Goal: Task Accomplishment & Management: Complete application form

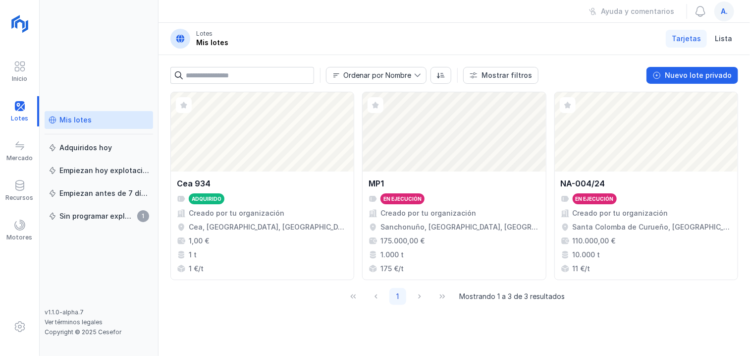
drag, startPoint x: 412, startPoint y: 324, endPoint x: 341, endPoint y: 318, distance: 72.1
click at [341, 318] on div "Abrir lote Cea 934 Adquirido Creado por tu organización Cea, [GEOGRAPHIC_DATA],…" at bounding box center [453, 224] width 591 height 264
click at [668, 26] on header "Lotes Mis lotes Tarjetas Lista" at bounding box center [453, 39] width 591 height 32
click at [749, 1] on div "Ayuda y comentarios a." at bounding box center [453, 11] width 591 height 23
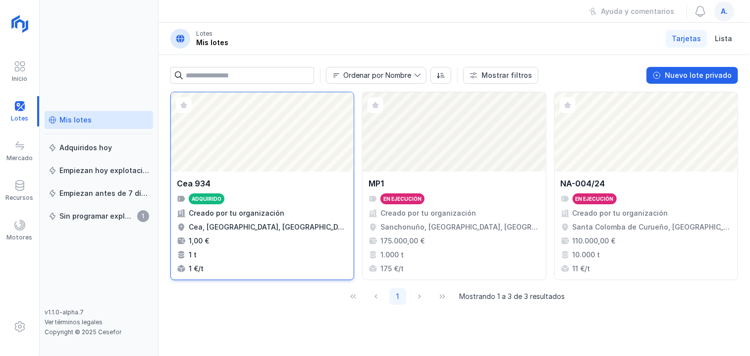
click at [232, 141] on div "Abrir lote" at bounding box center [262, 131] width 183 height 79
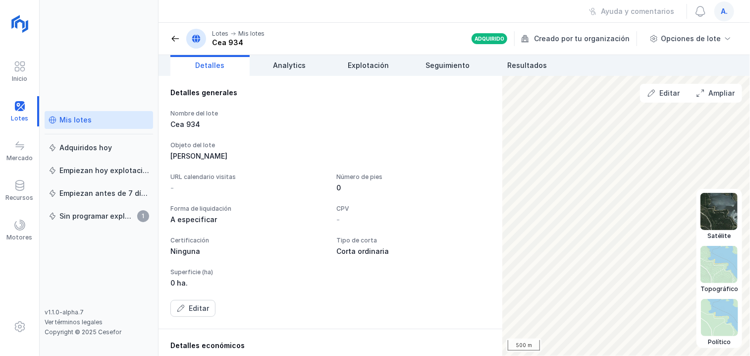
click at [720, 224] on img at bounding box center [718, 211] width 37 height 37
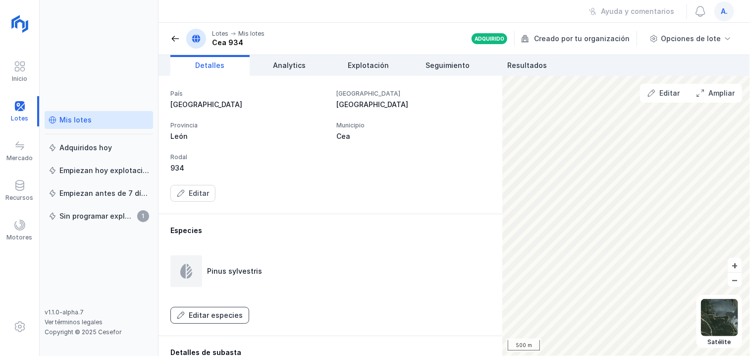
scroll to position [396, 0]
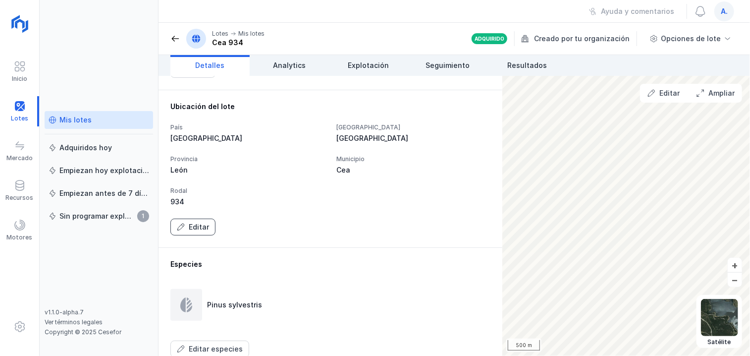
click at [203, 226] on div "Editar" at bounding box center [199, 227] width 20 height 10
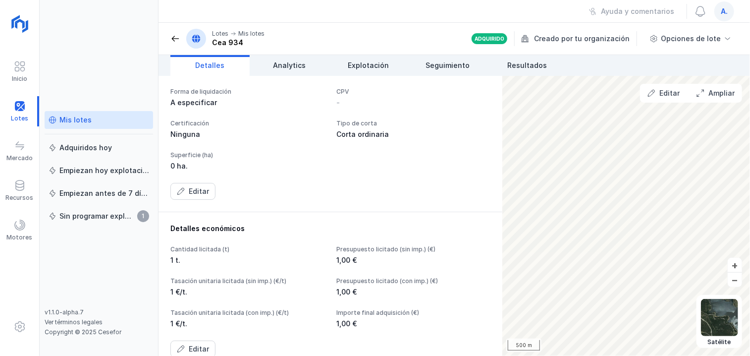
scroll to position [0, 0]
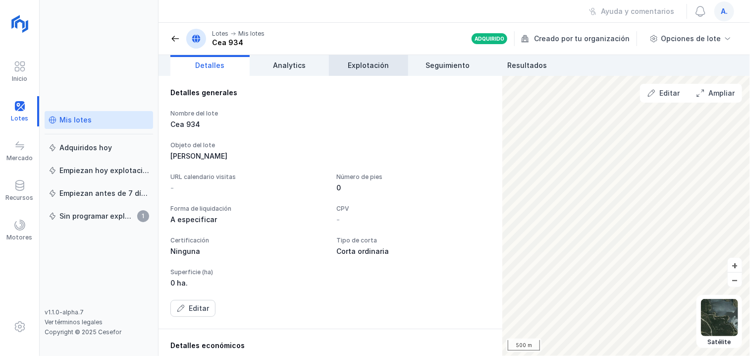
click at [375, 66] on span "Explotación" at bounding box center [368, 65] width 41 height 10
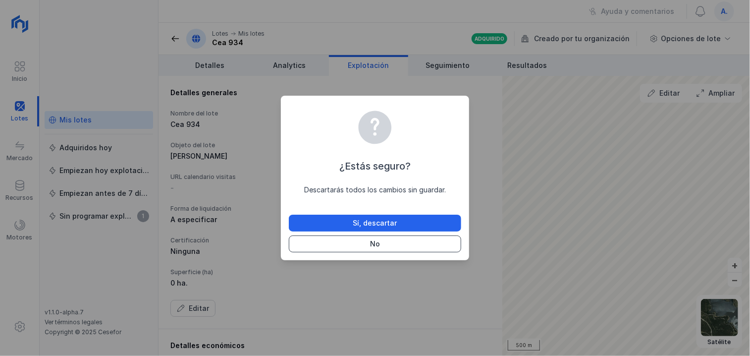
click at [380, 240] on button "No" at bounding box center [375, 243] width 172 height 17
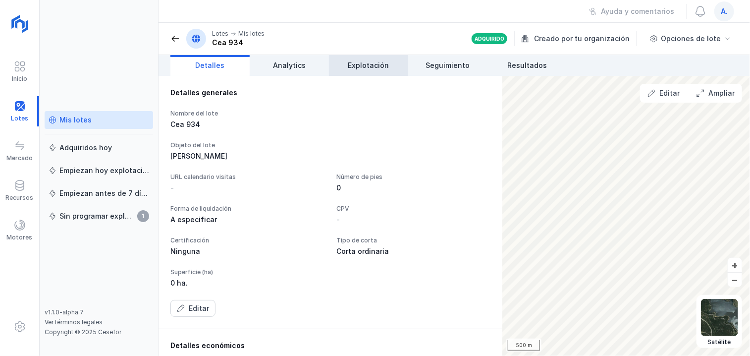
click at [373, 63] on span "Explotación" at bounding box center [368, 65] width 41 height 10
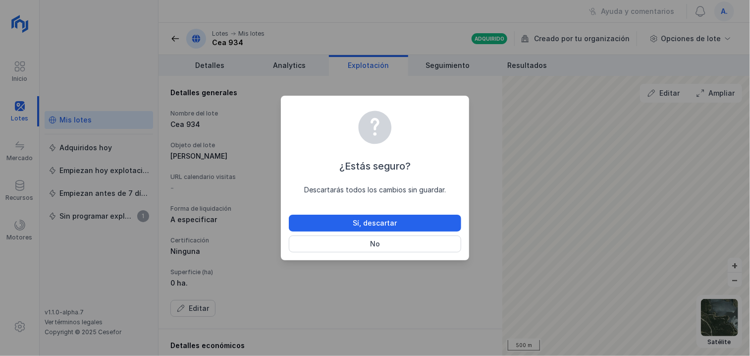
click at [109, 49] on div "¿Estás seguro? Descartarás todos los cambios sin guardar. Sí, descartar No" at bounding box center [375, 178] width 750 height 356
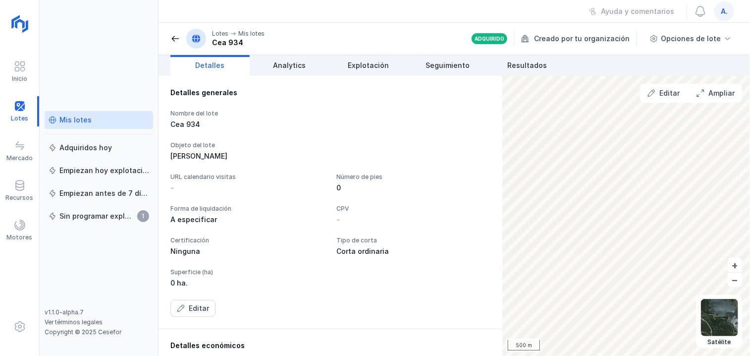
click at [218, 64] on span "Detalles" at bounding box center [210, 65] width 29 height 10
click at [363, 67] on span "Explotación" at bounding box center [368, 65] width 41 height 10
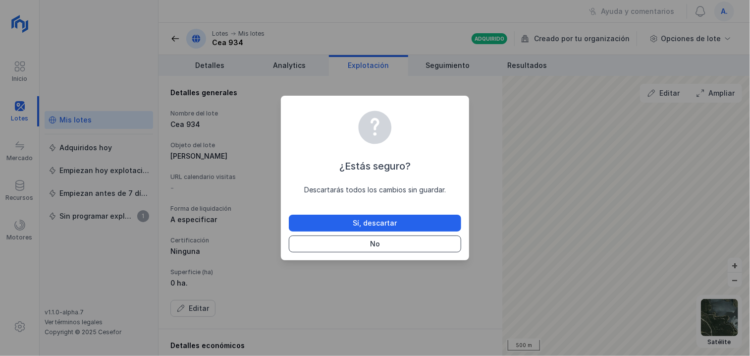
click at [377, 244] on div "No" at bounding box center [375, 244] width 10 height 10
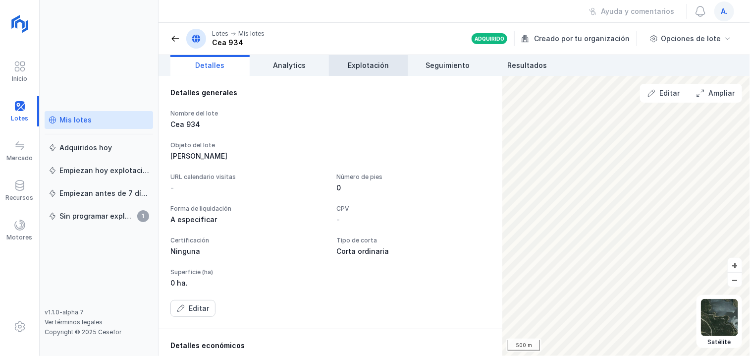
click at [363, 74] on link "Explotación" at bounding box center [368, 65] width 79 height 21
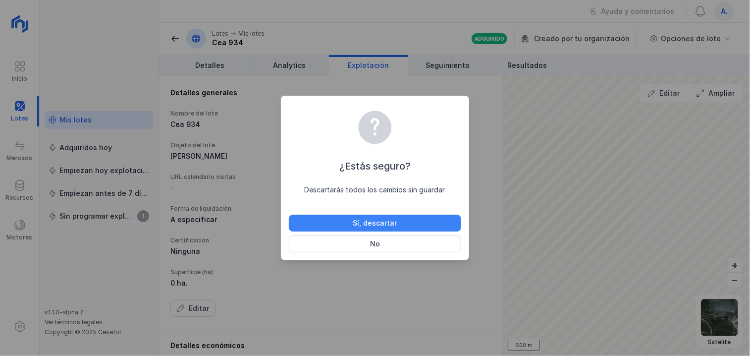
click at [394, 225] on div "Sí, descartar" at bounding box center [375, 223] width 44 height 10
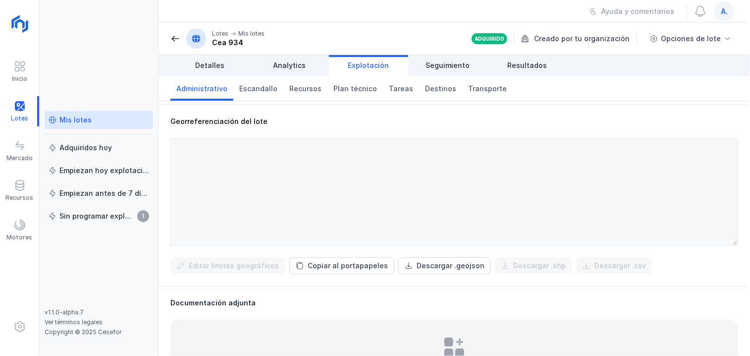
scroll to position [347, 0]
click at [77, 118] on div "Mis lotes" at bounding box center [75, 120] width 32 height 10
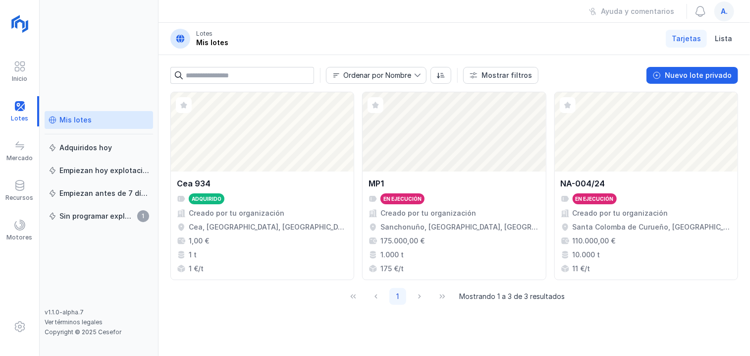
click at [85, 120] on div "Mis lotes" at bounding box center [75, 120] width 32 height 10
click at [711, 74] on div "Nuevo lote privado" at bounding box center [698, 75] width 67 height 10
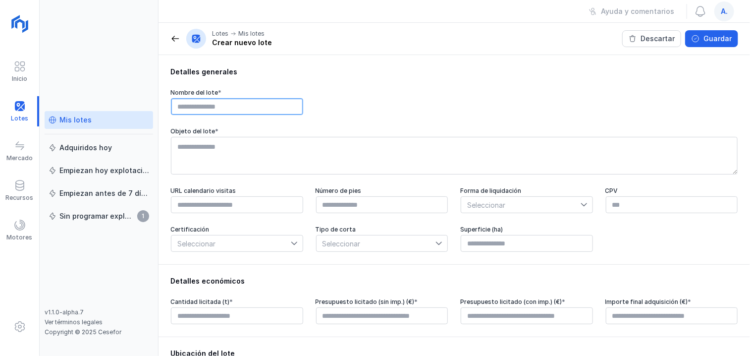
click at [210, 107] on input "text" at bounding box center [237, 106] width 132 height 17
drag, startPoint x: 210, startPoint y: 107, endPoint x: 152, endPoint y: 107, distance: 57.9
click at [152, 107] on div "Inicio Lotes Mercado Recursos Motores Mis lotes Adquiridos [DATE] Empiezan [DAT…" at bounding box center [375, 178] width 750 height 356
paste input "**********"
type input "**********"
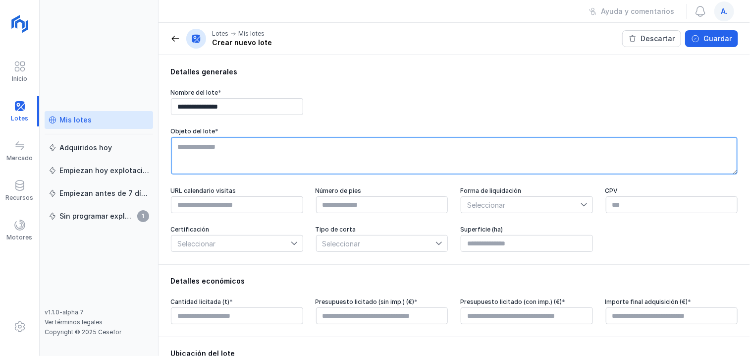
click at [216, 143] on textarea at bounding box center [454, 156] width 566 height 38
type textarea "**********"
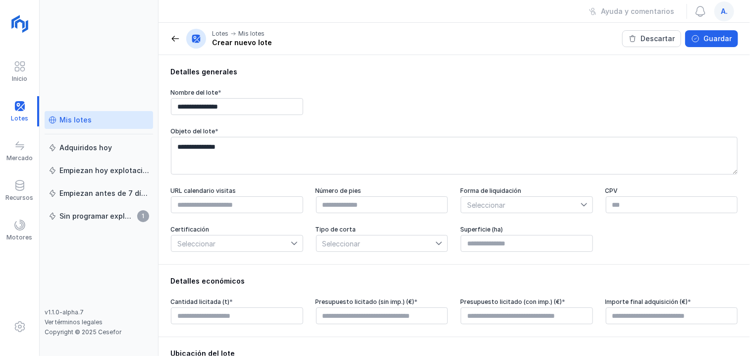
click at [571, 206] on span "Seleccionar" at bounding box center [520, 205] width 119 height 16
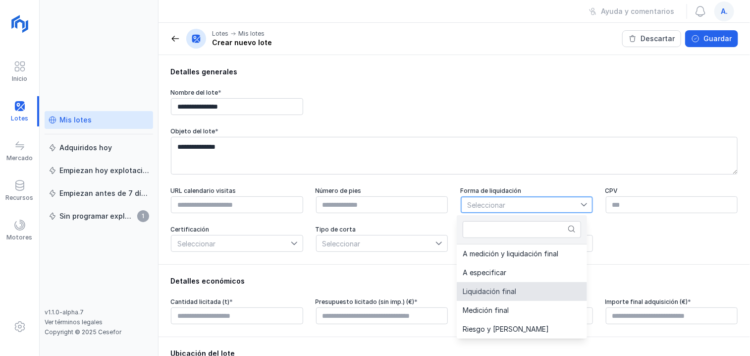
click at [507, 292] on span "Liquidación final" at bounding box center [489, 291] width 53 height 7
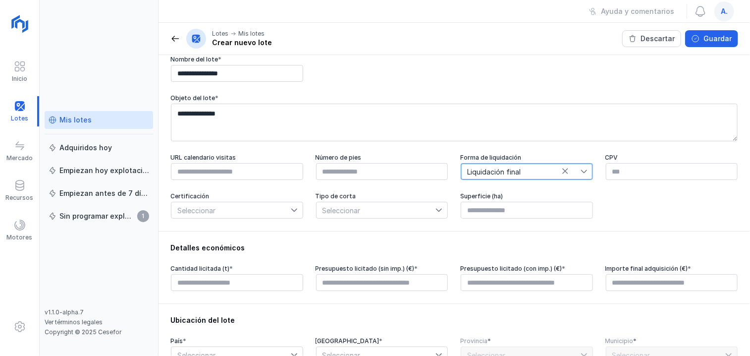
scroll to position [50, 0]
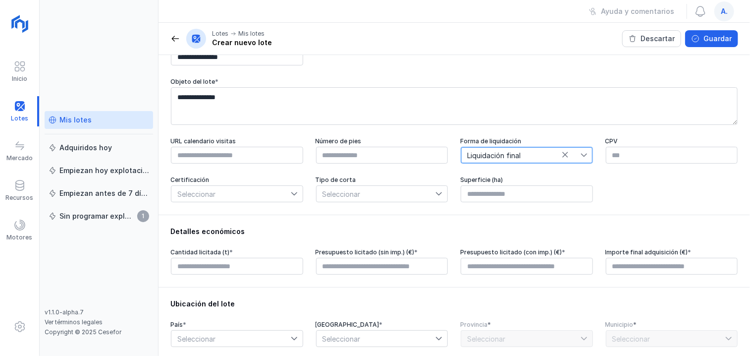
click at [295, 193] on icon at bounding box center [294, 193] width 7 height 7
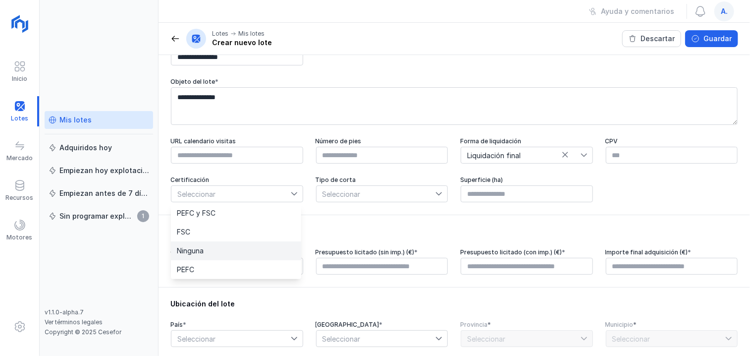
click at [206, 252] on li "Ninguna" at bounding box center [236, 250] width 130 height 19
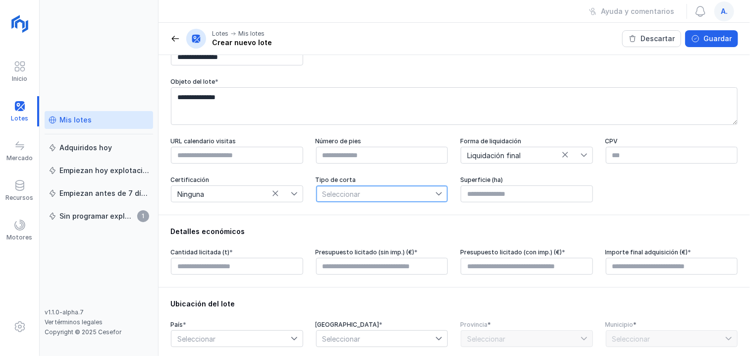
click at [372, 195] on span "Seleccionar" at bounding box center [375, 194] width 119 height 16
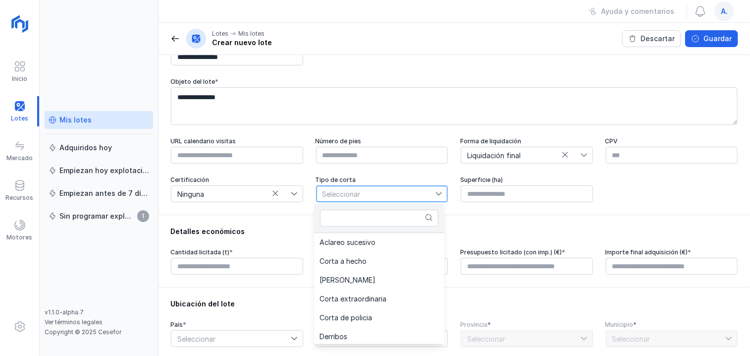
click at [372, 195] on span "Seleccionar" at bounding box center [375, 194] width 119 height 16
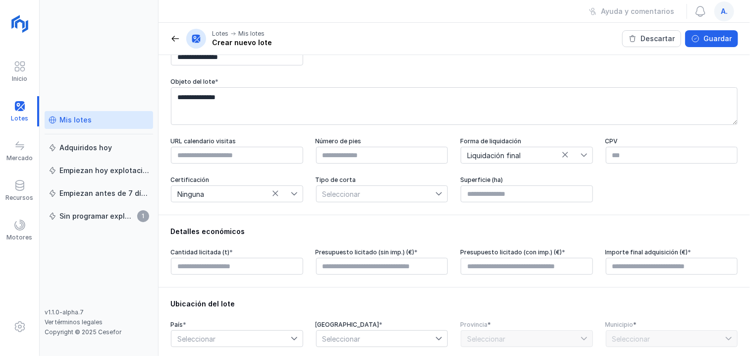
click at [427, 180] on div "Tipo de corta" at bounding box center [381, 180] width 133 height 8
click at [428, 193] on span "Seleccionar" at bounding box center [375, 194] width 119 height 16
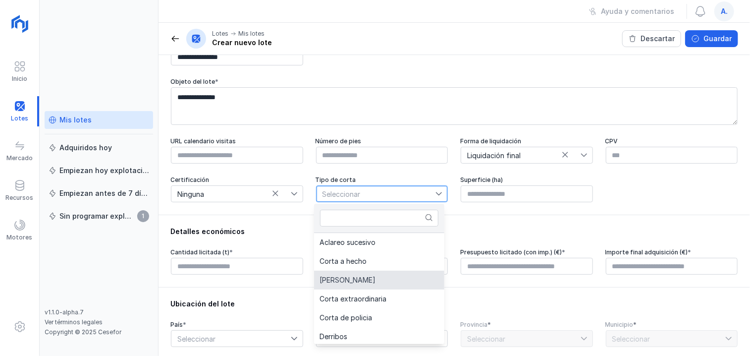
click at [343, 282] on li "[PERSON_NAME]" at bounding box center [379, 279] width 130 height 19
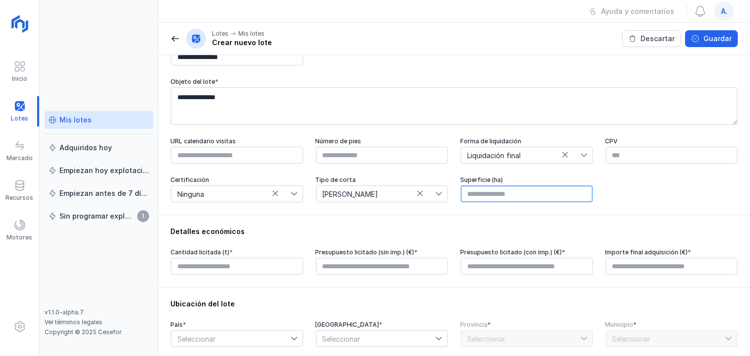
click at [497, 199] on input "text" at bounding box center [527, 193] width 132 height 17
type input "*****"
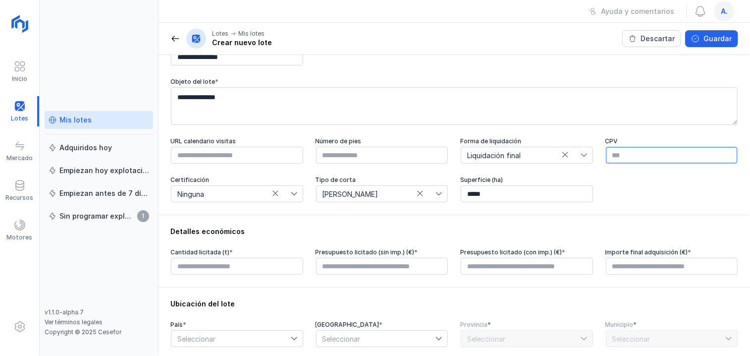
click at [628, 157] on input "text" at bounding box center [672, 155] width 132 height 17
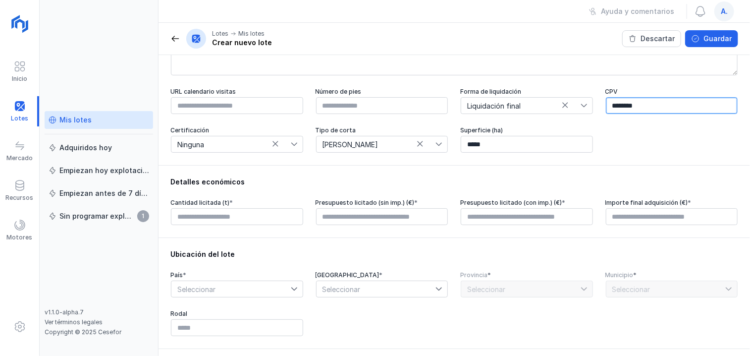
scroll to position [149, 0]
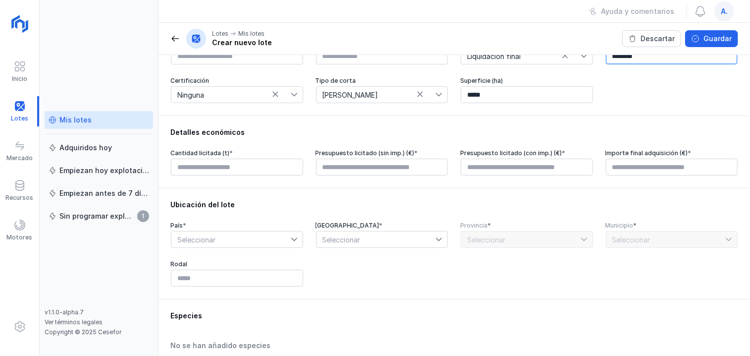
type input "********"
click at [206, 165] on input "text" at bounding box center [237, 166] width 132 height 17
click at [179, 165] on input "****" at bounding box center [237, 166] width 132 height 17
type input "******"
click at [387, 165] on input "text" at bounding box center [382, 166] width 132 height 17
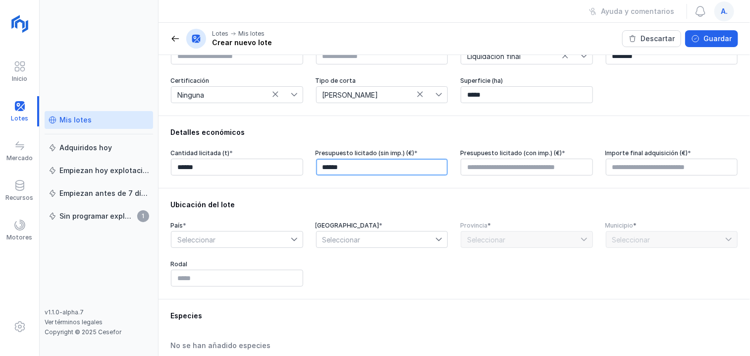
type input "********"
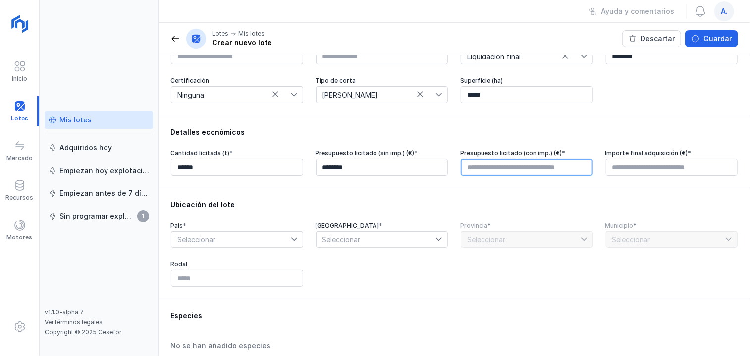
click at [499, 167] on input "text" at bounding box center [527, 166] width 132 height 17
type input "********"
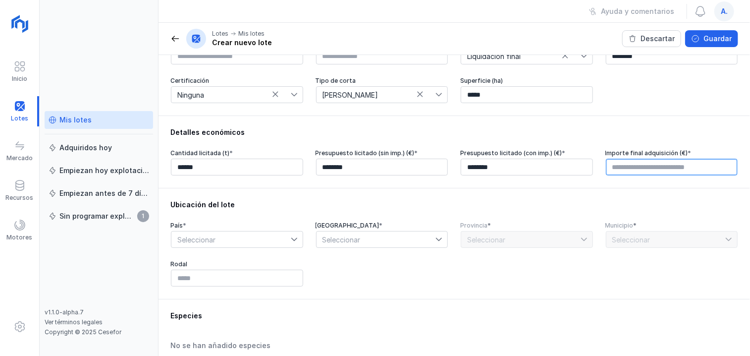
click at [606, 173] on input "text" at bounding box center [672, 166] width 132 height 17
type input "********"
click at [292, 240] on icon at bounding box center [294, 239] width 7 height 7
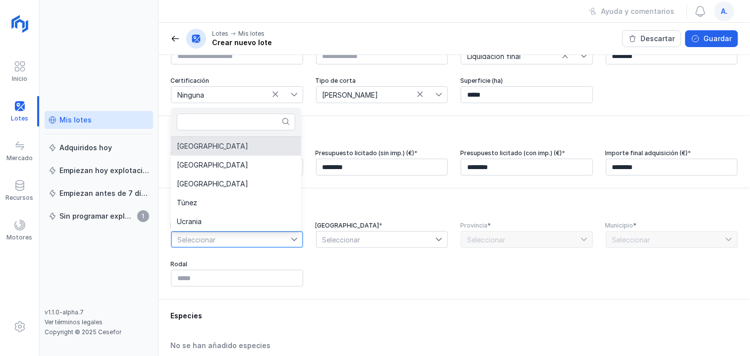
click at [222, 147] on li "[GEOGRAPHIC_DATA]" at bounding box center [236, 146] width 130 height 19
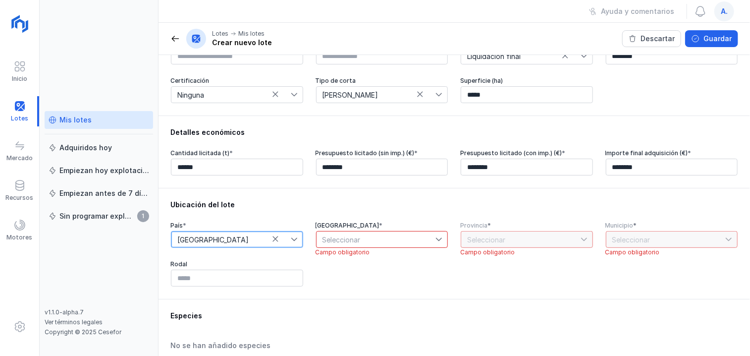
click at [396, 240] on span "Seleccionar" at bounding box center [375, 239] width 119 height 16
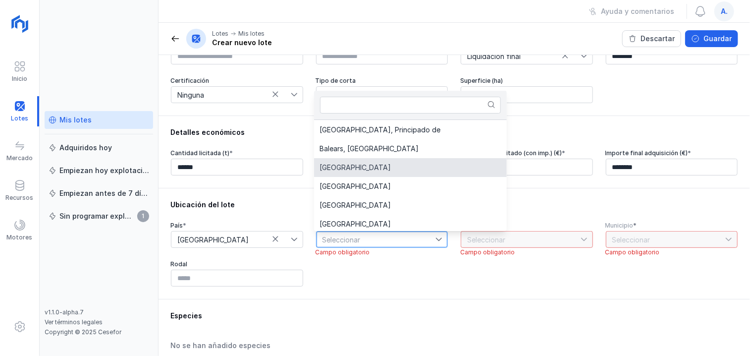
scroll to position [51, 0]
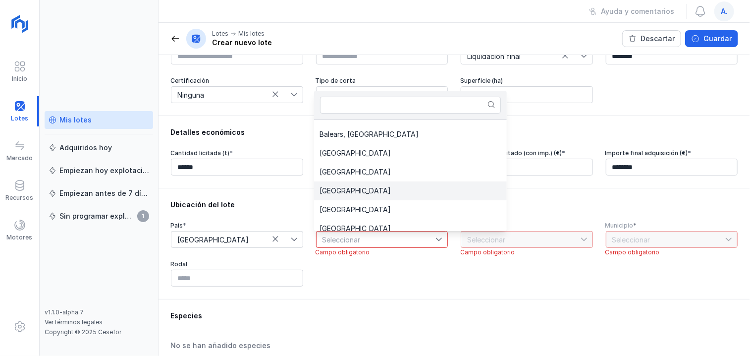
click at [370, 194] on li "[GEOGRAPHIC_DATA]" at bounding box center [410, 190] width 193 height 19
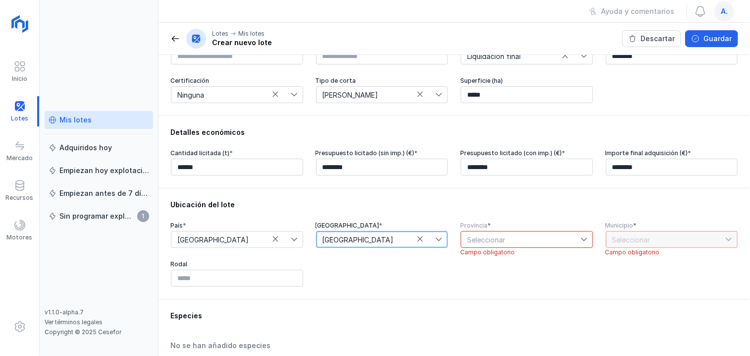
click at [501, 240] on span "Seleccionar" at bounding box center [520, 239] width 119 height 16
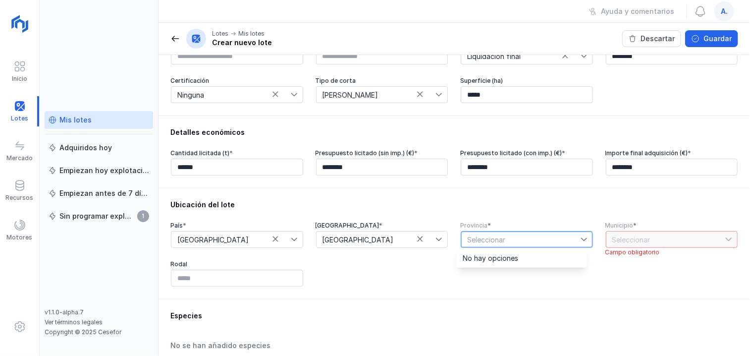
click at [501, 238] on span "Seleccionar" at bounding box center [520, 239] width 119 height 16
click at [396, 264] on div "País * [GEOGRAPHIC_DATA] Comunidad autónoma * [GEOGRAPHIC_DATA] Provincia * Sel…" at bounding box center [453, 253] width 567 height 65
click at [580, 244] on div at bounding box center [586, 239] width 12 height 16
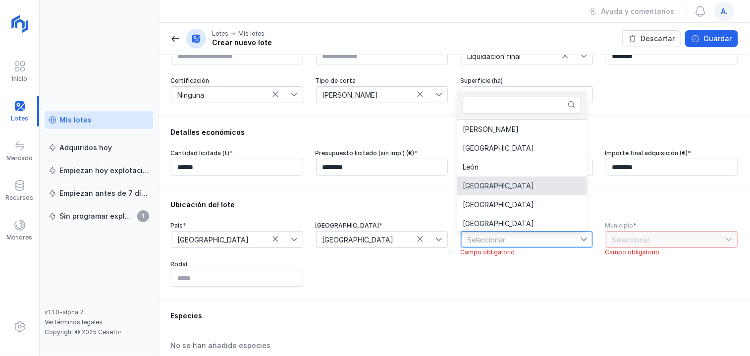
scroll to position [2, 0]
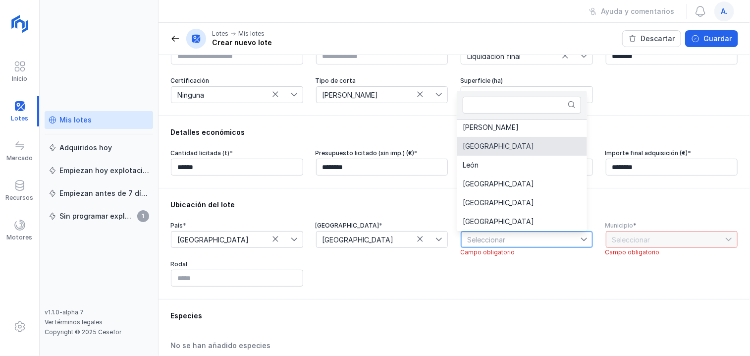
click at [535, 140] on li "[GEOGRAPHIC_DATA]" at bounding box center [522, 146] width 130 height 19
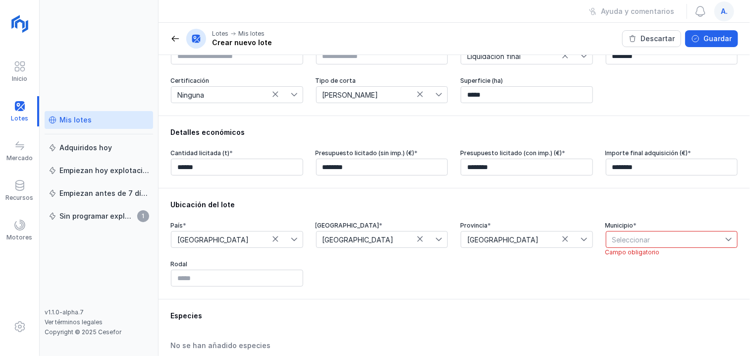
click at [725, 238] on icon at bounding box center [728, 239] width 7 height 7
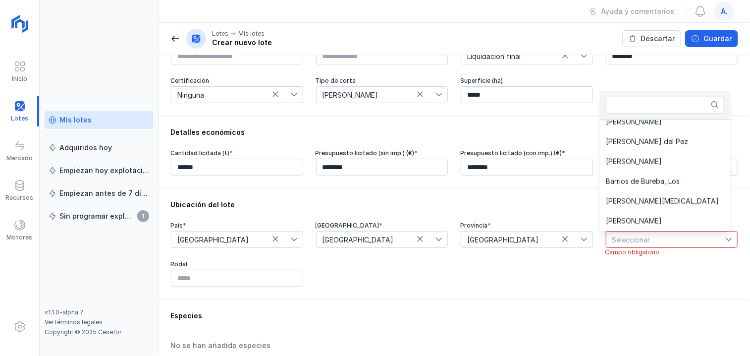
scroll to position [642, 0]
click at [662, 200] on span "[PERSON_NAME]" at bounding box center [634, 201] width 56 height 7
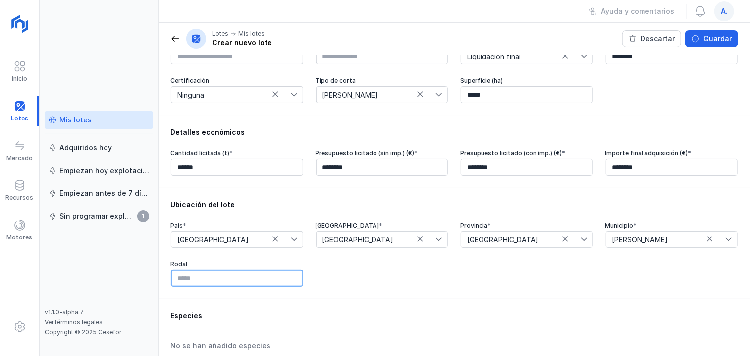
click at [225, 281] on input "text" at bounding box center [237, 277] width 132 height 17
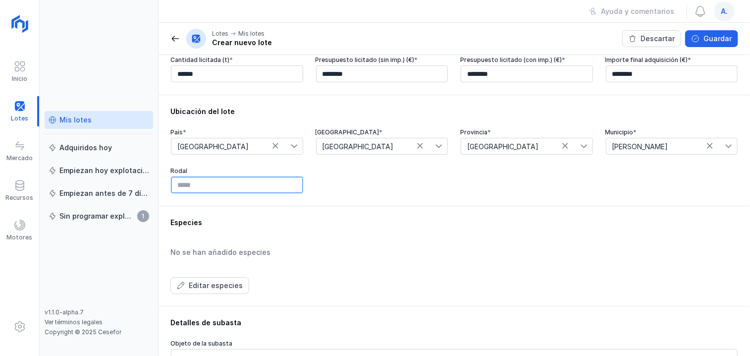
scroll to position [248, 0]
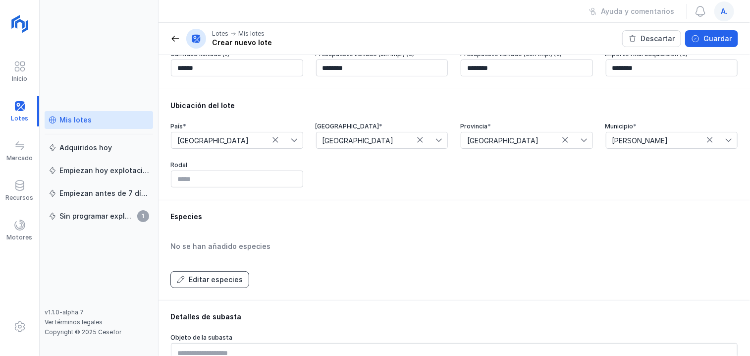
click at [230, 280] on div "Editar especies" at bounding box center [216, 279] width 54 height 10
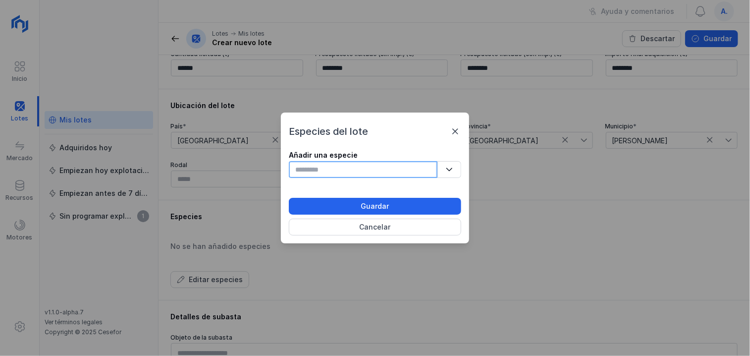
click at [344, 171] on input "text" at bounding box center [363, 169] width 149 height 17
click at [451, 168] on icon "button" at bounding box center [449, 169] width 6 height 3
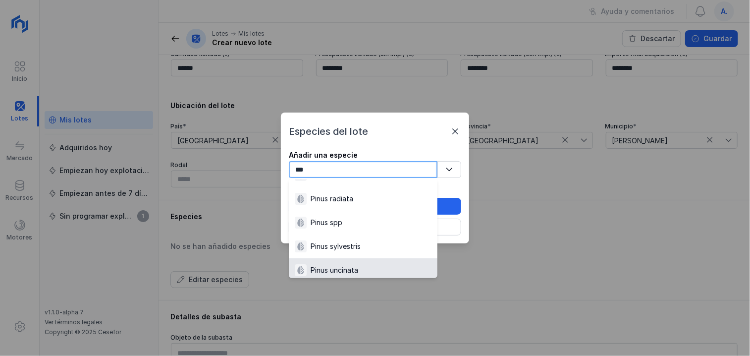
scroll to position [149, 0]
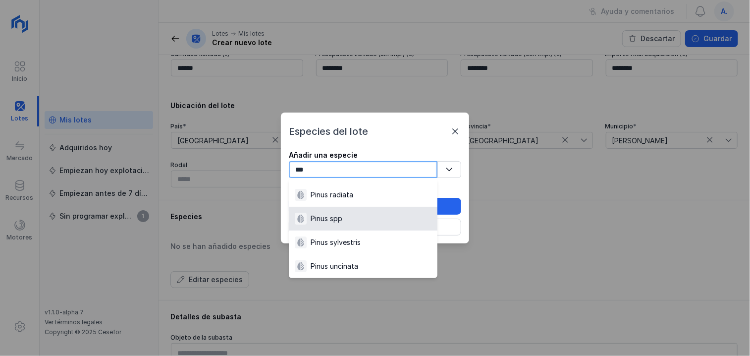
type input "***"
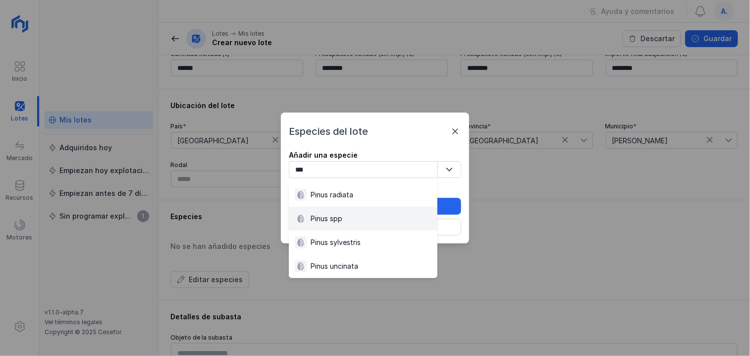
click at [359, 223] on div "Pinus spp" at bounding box center [363, 218] width 137 height 12
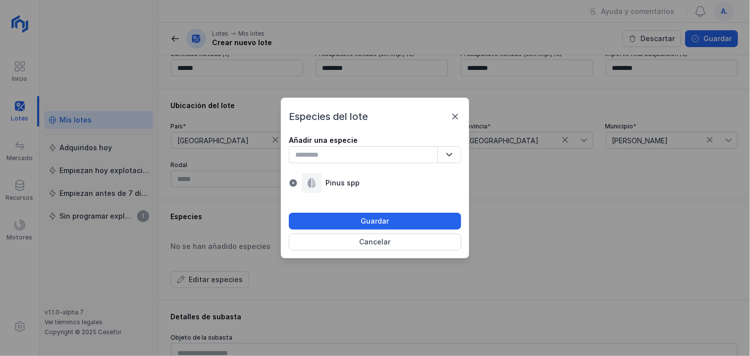
click at [359, 223] on button "Guardar" at bounding box center [375, 220] width 172 height 17
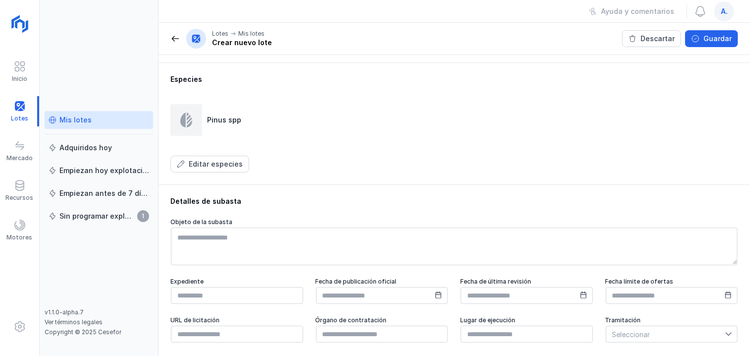
scroll to position [396, 0]
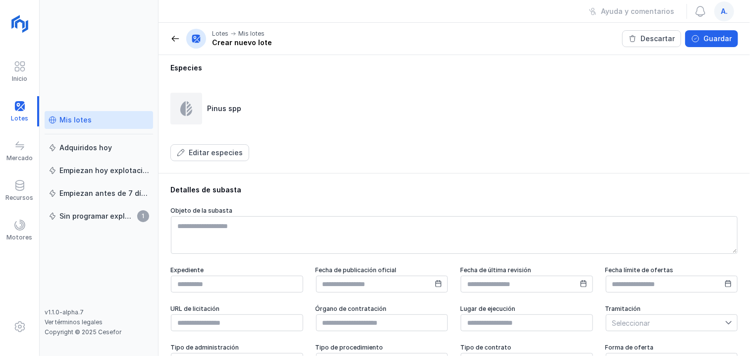
click at [175, 40] on span at bounding box center [175, 39] width 10 height 10
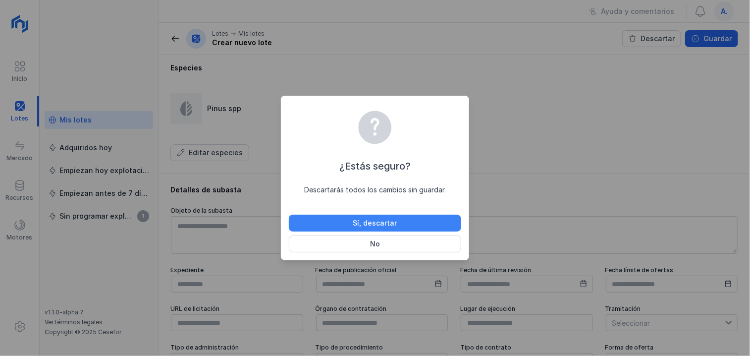
click at [416, 224] on button "Sí, descartar" at bounding box center [375, 222] width 172 height 17
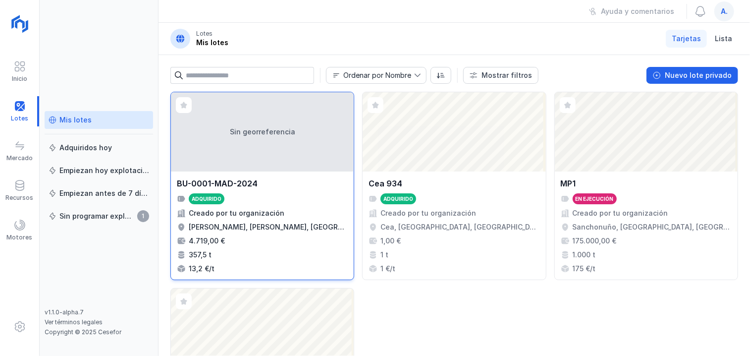
click at [247, 154] on div "Sin georreferencia" at bounding box center [262, 131] width 183 height 79
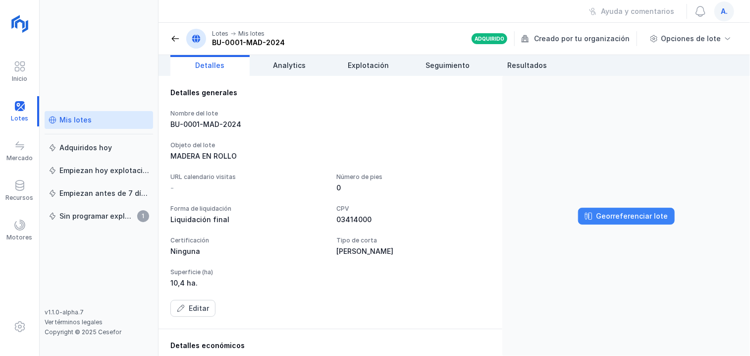
click at [632, 215] on div "Georreferenciar lote" at bounding box center [632, 216] width 72 height 10
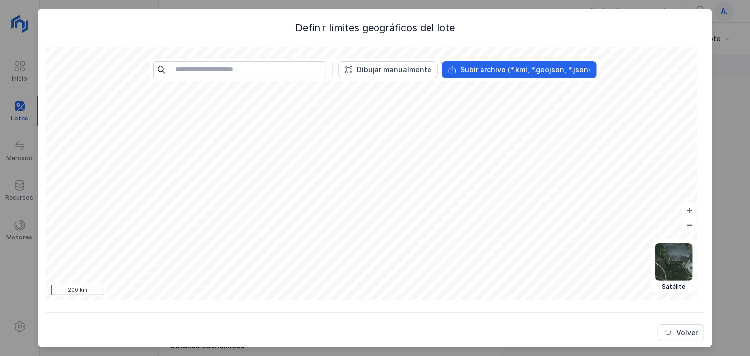
click at [222, 61] on div "No results found" at bounding box center [247, 69] width 157 height 17
paste input "**********"
type input "**********"
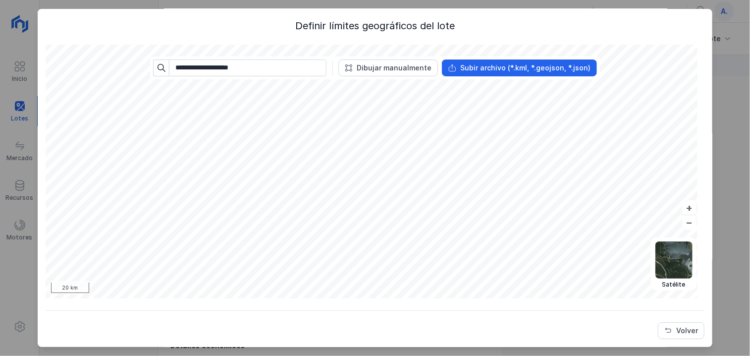
click at [165, 69] on span at bounding box center [161, 68] width 8 height 8
click at [162, 62] on div at bounding box center [161, 67] width 16 height 17
click at [160, 70] on span at bounding box center [161, 68] width 8 height 8
click at [266, 70] on input "**********" at bounding box center [247, 67] width 157 height 17
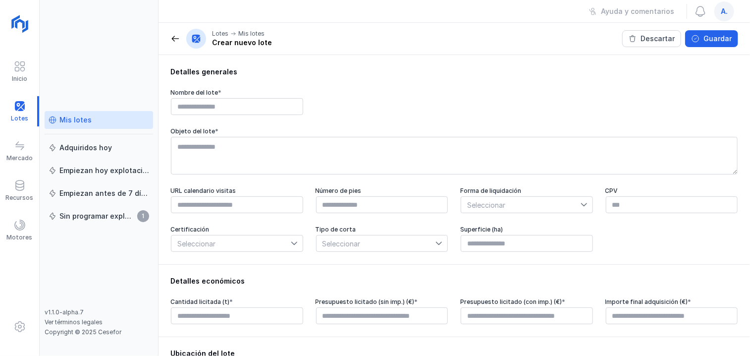
click at [66, 117] on div "Mis lotes" at bounding box center [75, 120] width 32 height 10
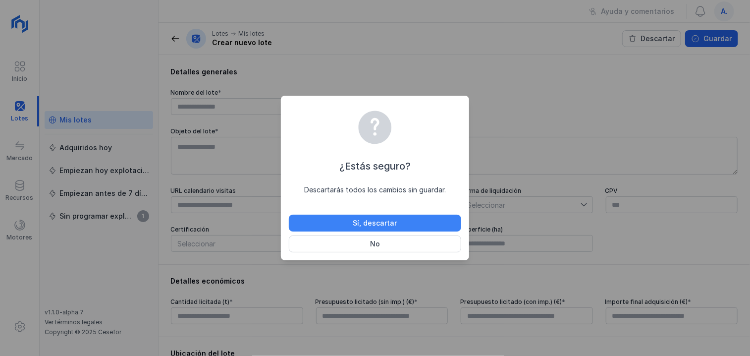
click at [415, 225] on button "Sí, descartar" at bounding box center [375, 222] width 172 height 17
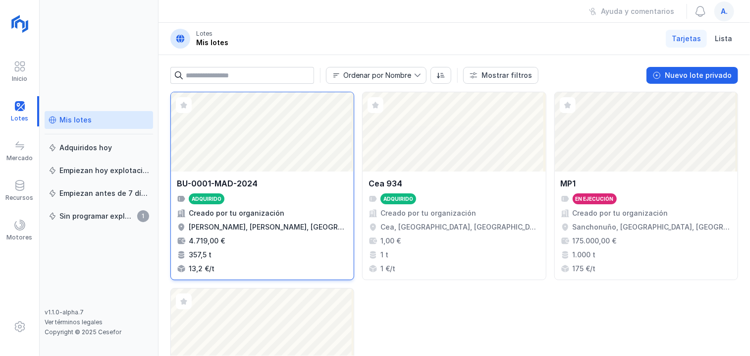
click at [303, 140] on div "Abrir lote" at bounding box center [262, 131] width 183 height 79
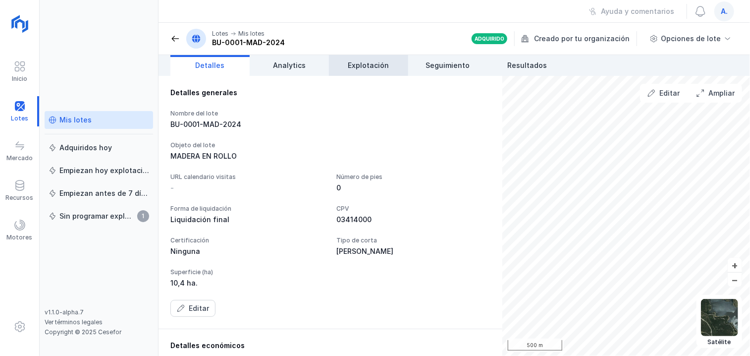
click at [380, 64] on span "Explotación" at bounding box center [368, 65] width 41 height 10
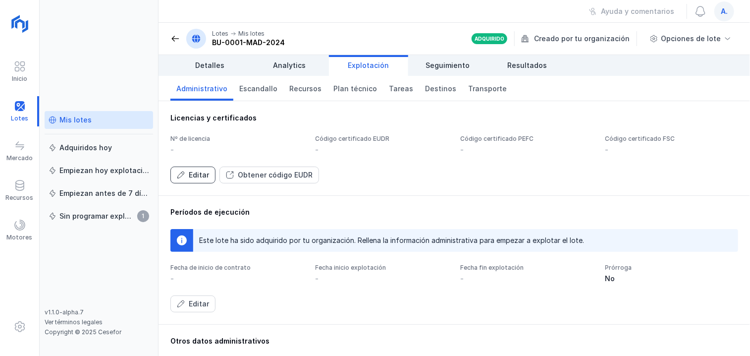
click at [199, 179] on div "Editar" at bounding box center [199, 175] width 20 height 10
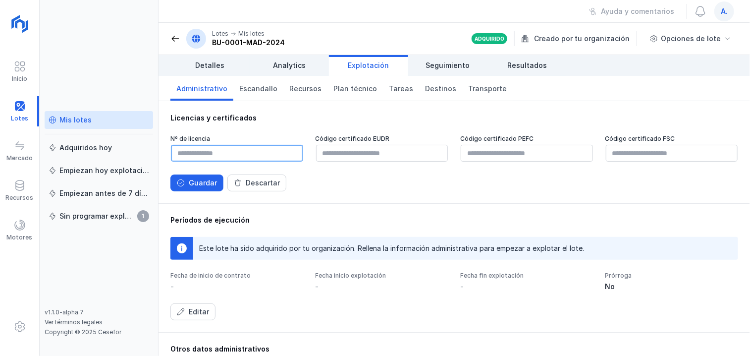
click at [202, 157] on input "text" at bounding box center [237, 153] width 132 height 17
type input "******"
click at [174, 37] on span at bounding box center [175, 39] width 10 height 10
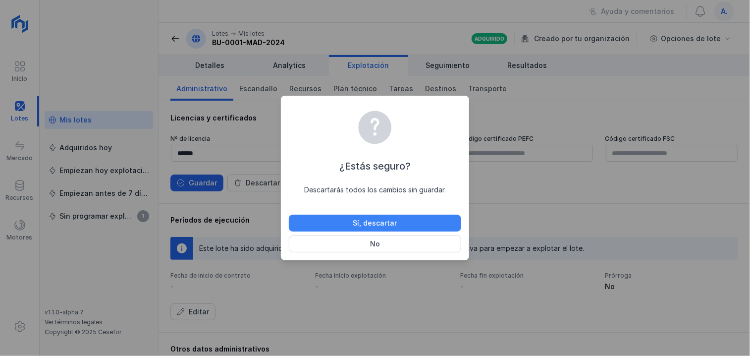
click at [403, 223] on button "Sí, descartar" at bounding box center [375, 222] width 172 height 17
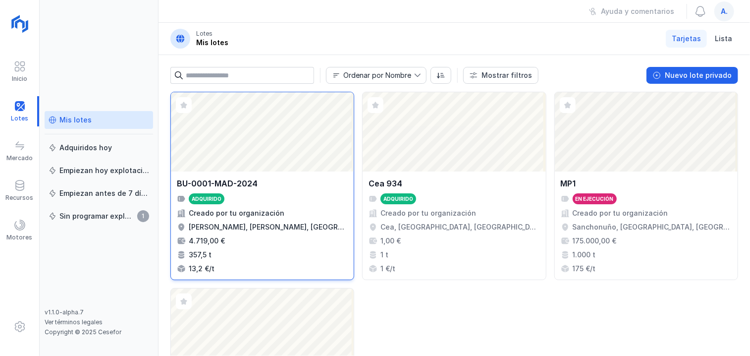
click at [305, 156] on div "Abrir lote" at bounding box center [262, 131] width 183 height 79
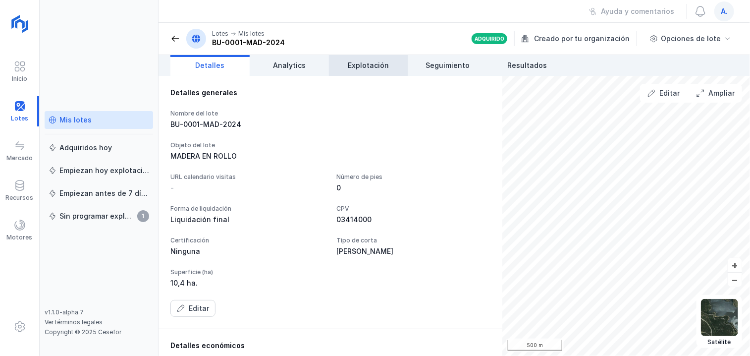
click at [392, 64] on link "Explotación" at bounding box center [368, 65] width 79 height 21
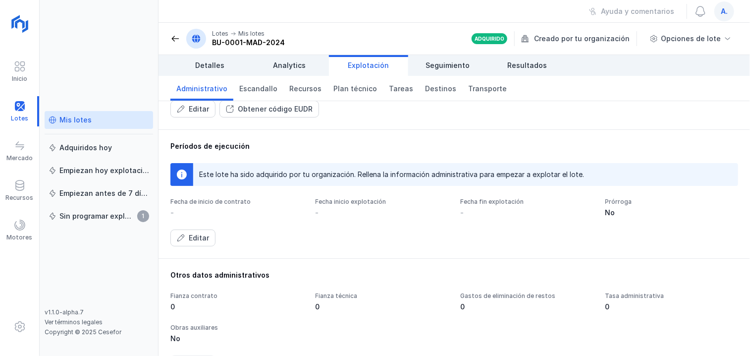
scroll to position [50, 0]
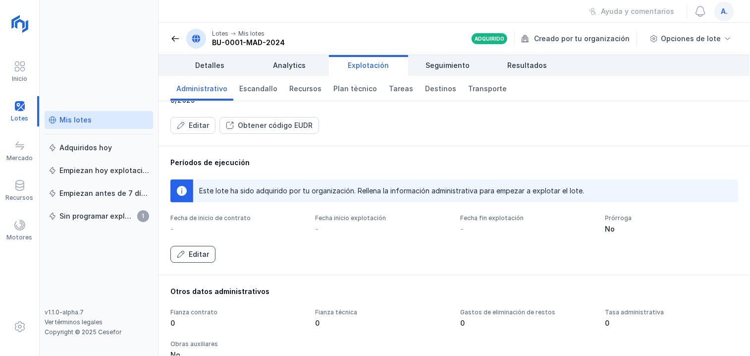
click at [202, 253] on div "Editar" at bounding box center [199, 254] width 20 height 10
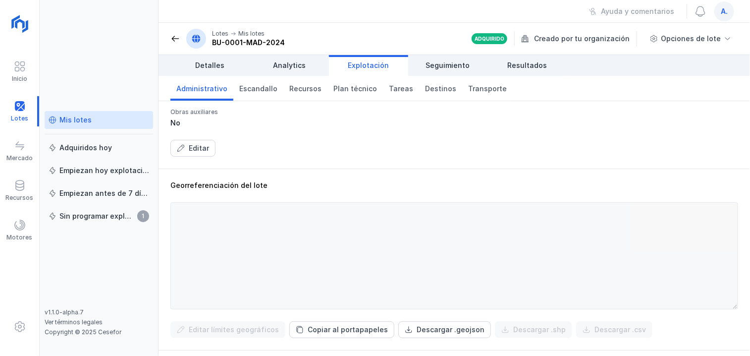
scroll to position [347, 0]
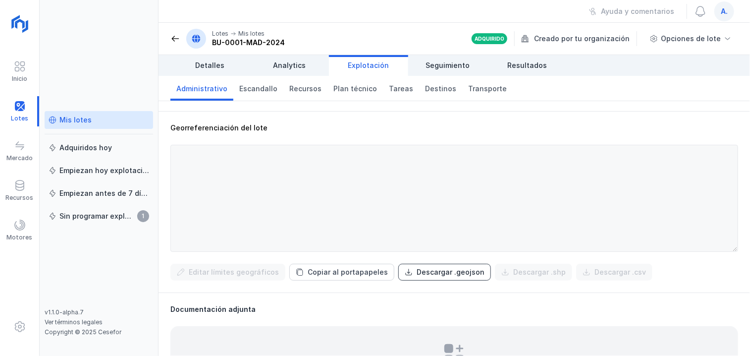
click at [428, 270] on div "Descargar .geojson" at bounding box center [450, 272] width 68 height 10
click at [358, 90] on span "Plan técnico" at bounding box center [355, 89] width 44 height 10
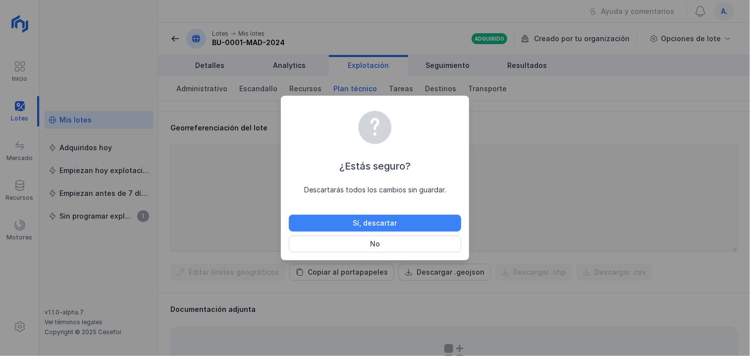
click at [328, 220] on button "Sí, descartar" at bounding box center [375, 222] width 172 height 17
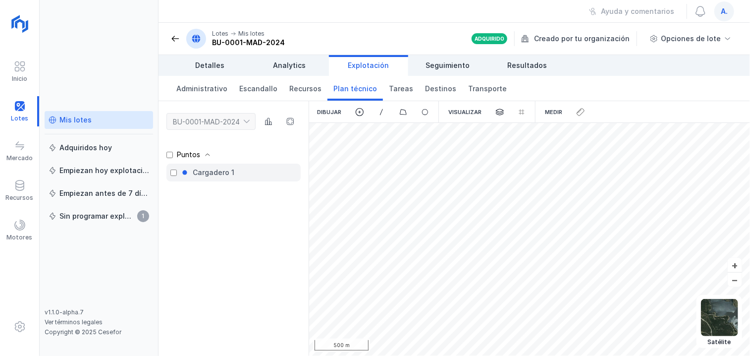
click at [218, 174] on div "Cargadero 1" at bounding box center [214, 172] width 42 height 10
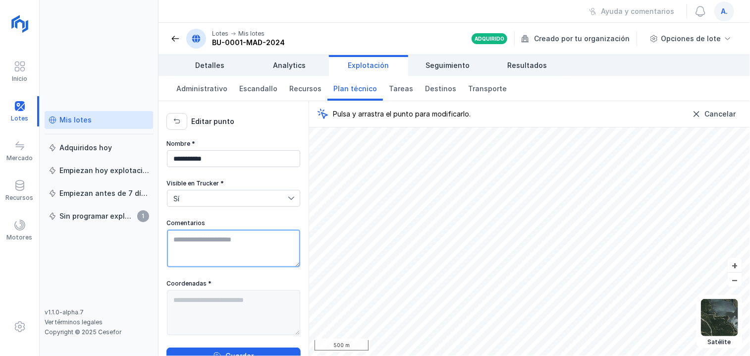
click at [209, 239] on textarea "Comentarios" at bounding box center [233, 248] width 133 height 38
click at [472, 84] on span "Transporte" at bounding box center [487, 89] width 39 height 10
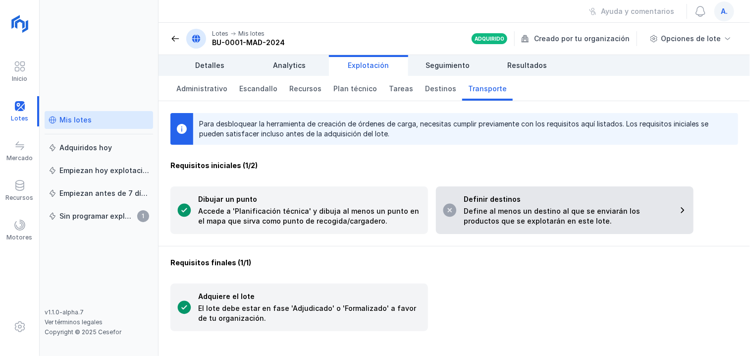
click at [683, 208] on span at bounding box center [682, 210] width 10 height 10
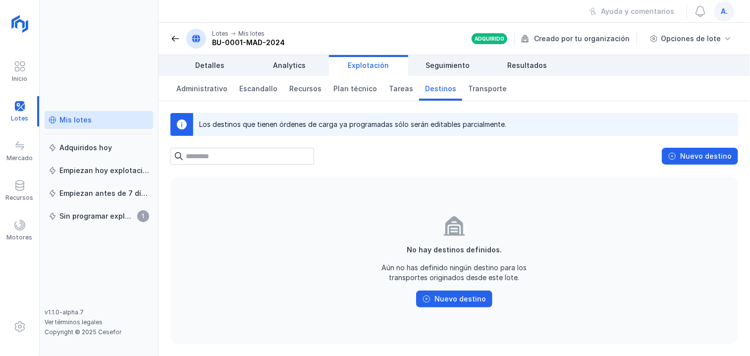
click at [240, 153] on input "text" at bounding box center [250, 156] width 128 height 17
click at [720, 159] on div "Nuevo destino" at bounding box center [705, 156] width 51 height 10
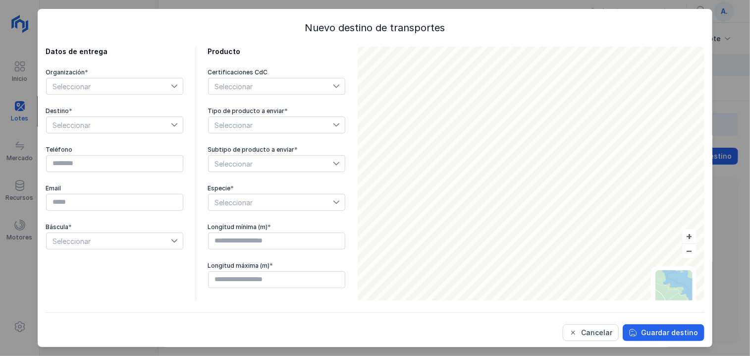
click at [171, 85] on icon at bounding box center [174, 86] width 7 height 7
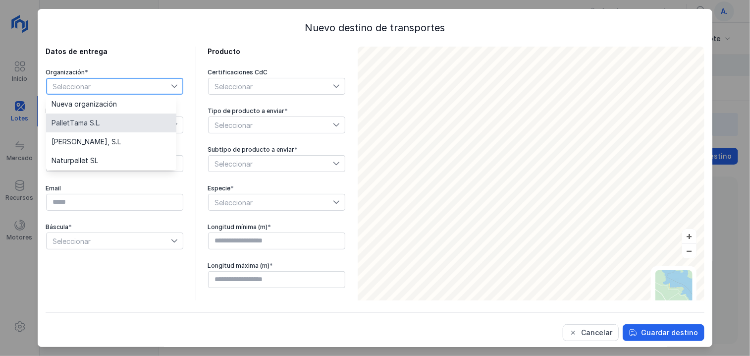
click at [109, 118] on li "PalletTama S.L." at bounding box center [111, 122] width 130 height 19
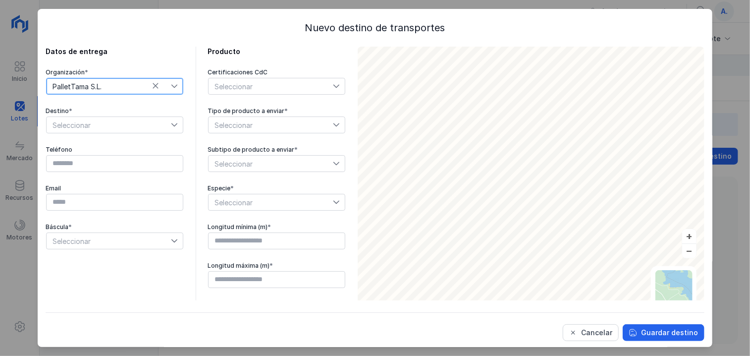
click at [141, 129] on span "Seleccionar" at bounding box center [109, 125] width 124 height 16
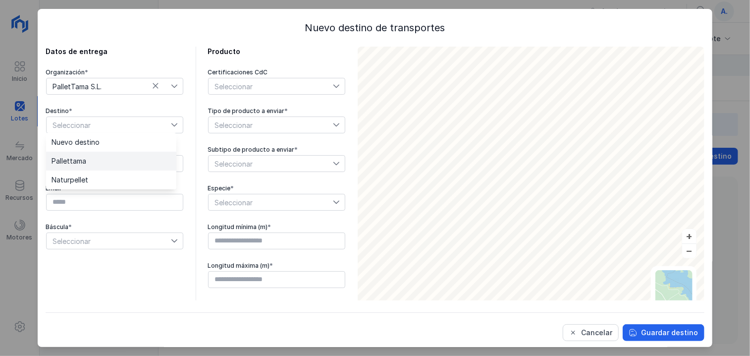
click at [85, 161] on span "Pallettama" at bounding box center [69, 160] width 35 height 7
type input "*********"
type input "**********"
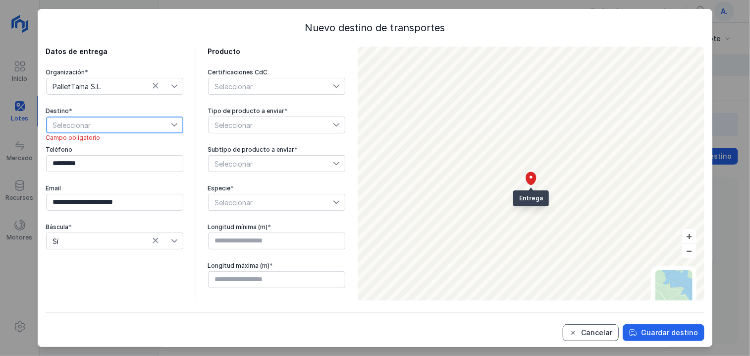
click at [602, 332] on div "Cancelar" at bounding box center [596, 332] width 31 height 10
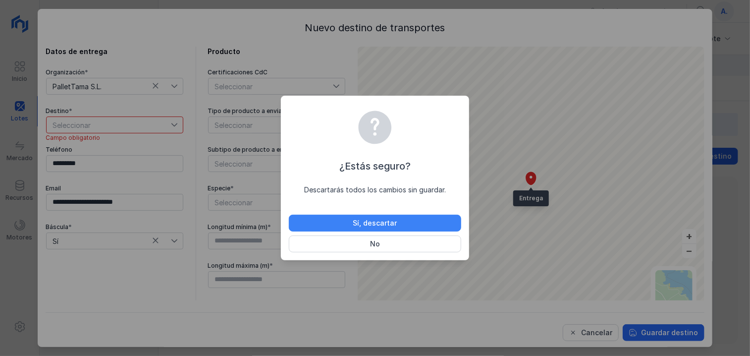
click at [404, 224] on button "Sí, descartar" at bounding box center [375, 222] width 172 height 17
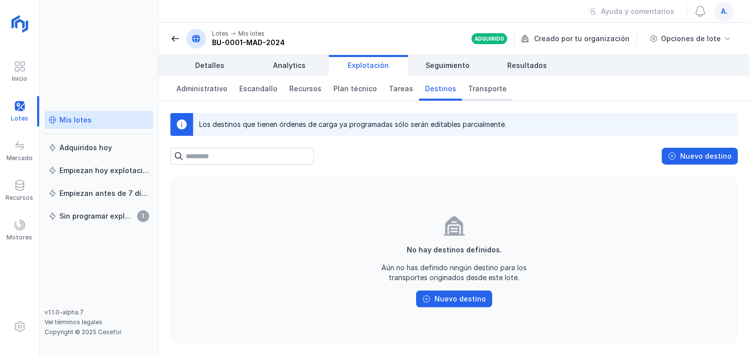
click at [479, 90] on span "Transporte" at bounding box center [487, 89] width 39 height 10
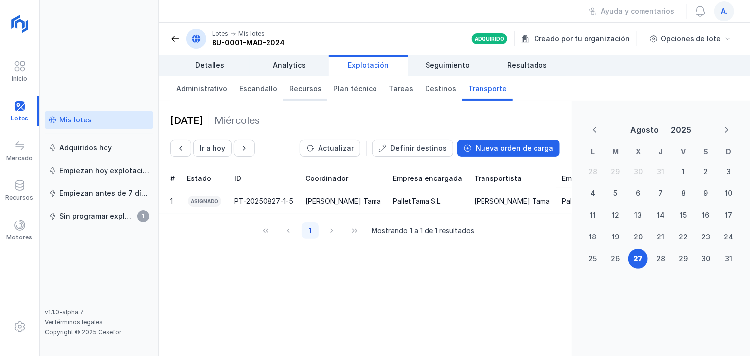
click at [305, 90] on span "Recursos" at bounding box center [305, 89] width 32 height 10
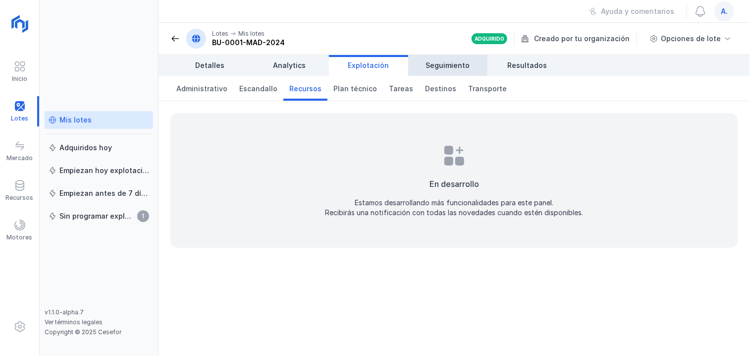
click at [452, 64] on span "Seguimiento" at bounding box center [448, 65] width 44 height 10
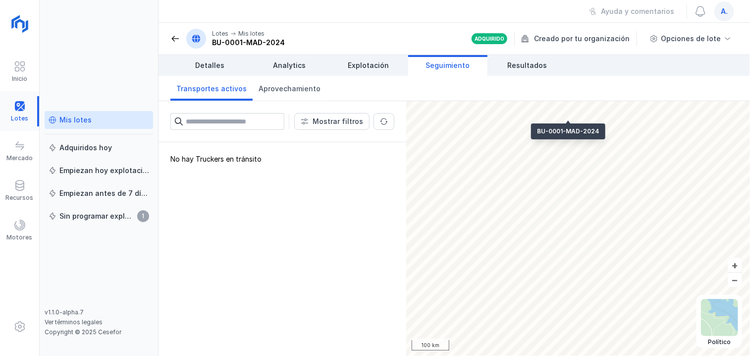
click at [19, 111] on div at bounding box center [19, 111] width 39 height 30
click at [174, 39] on span at bounding box center [175, 39] width 10 height 10
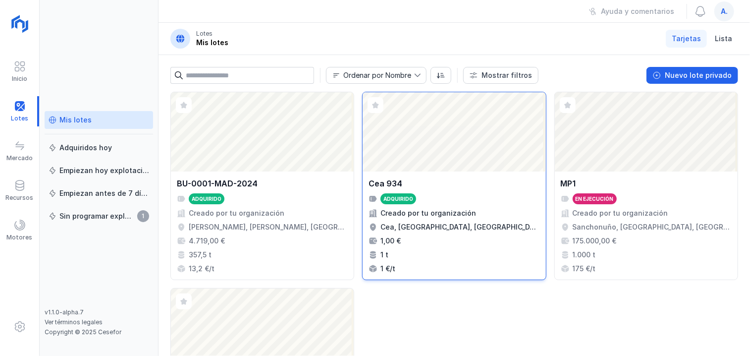
click at [413, 161] on div "Abrir lote" at bounding box center [453, 131] width 183 height 79
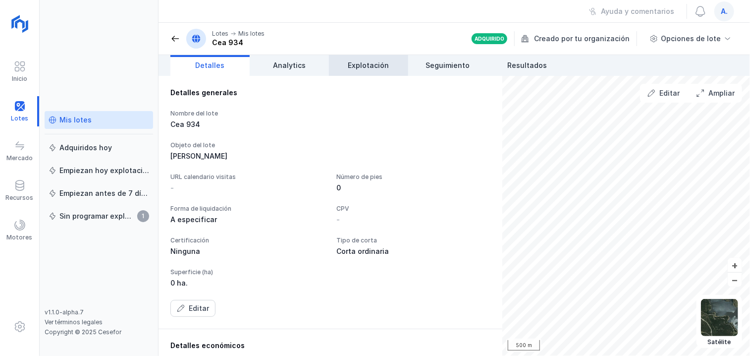
click at [389, 65] on link "Explotación" at bounding box center [368, 65] width 79 height 21
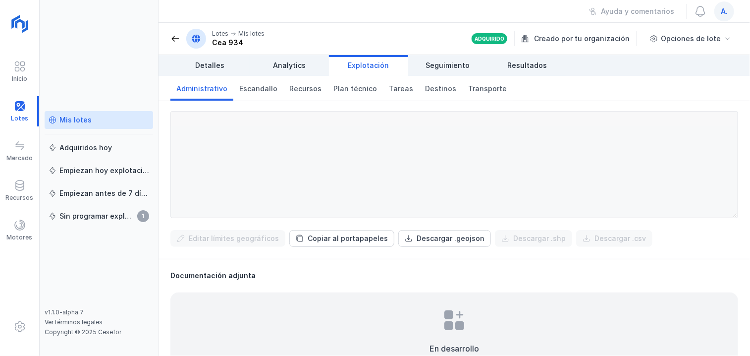
scroll to position [396, 0]
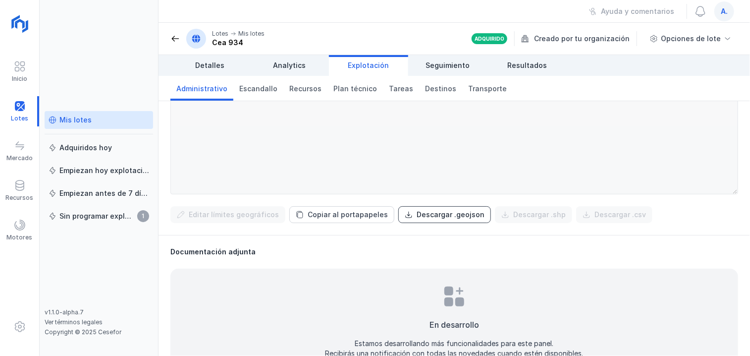
click at [457, 214] on div "Descargar .geojson" at bounding box center [450, 214] width 68 height 10
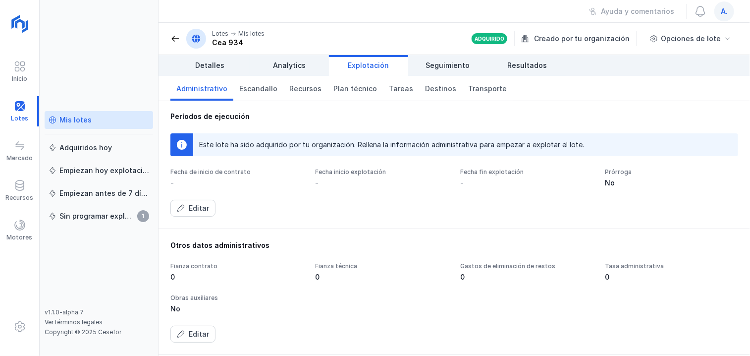
scroll to position [0, 0]
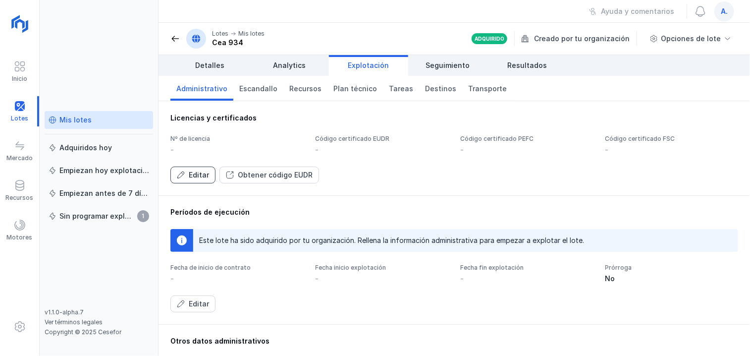
click at [190, 179] on div "Editar" at bounding box center [199, 175] width 20 height 10
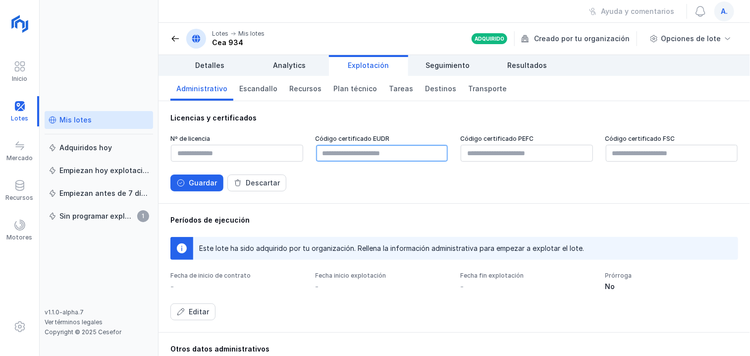
click at [411, 154] on input "text" at bounding box center [382, 153] width 132 height 17
paste input "**********"
type input "**********"
click at [200, 181] on div "Guardar" at bounding box center [203, 183] width 28 height 10
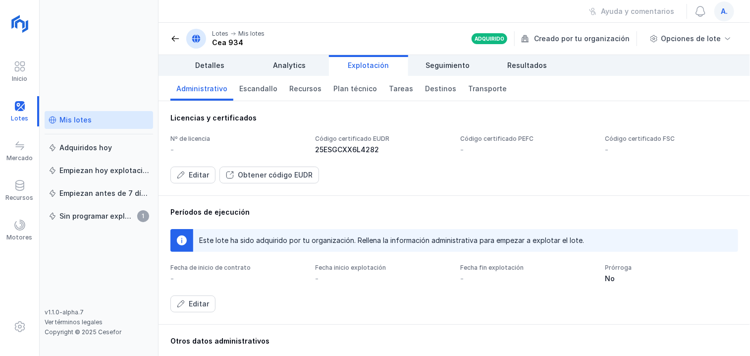
click at [77, 122] on div "Mis lotes" at bounding box center [75, 120] width 32 height 10
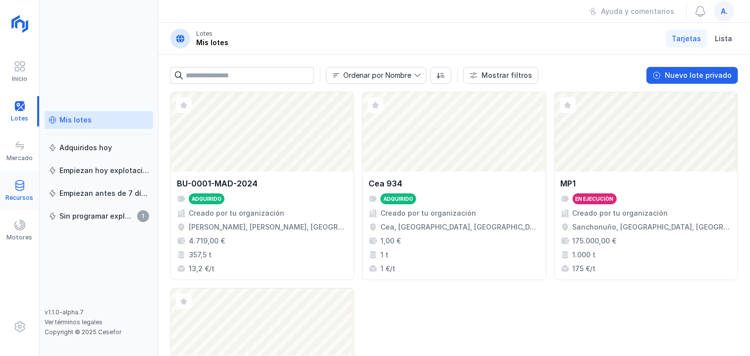
click at [16, 188] on span at bounding box center [20, 185] width 12 height 12
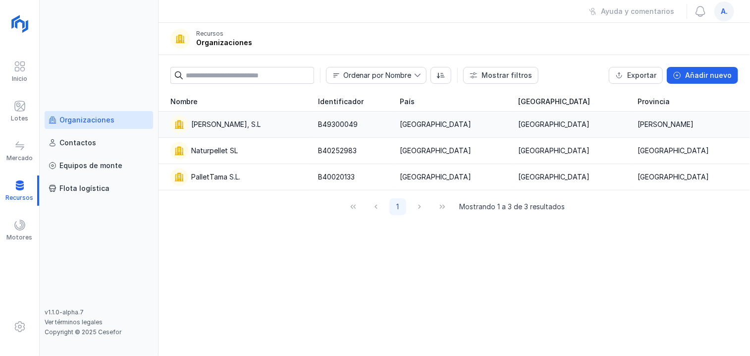
click at [231, 125] on div "[PERSON_NAME], S.L" at bounding box center [225, 124] width 69 height 10
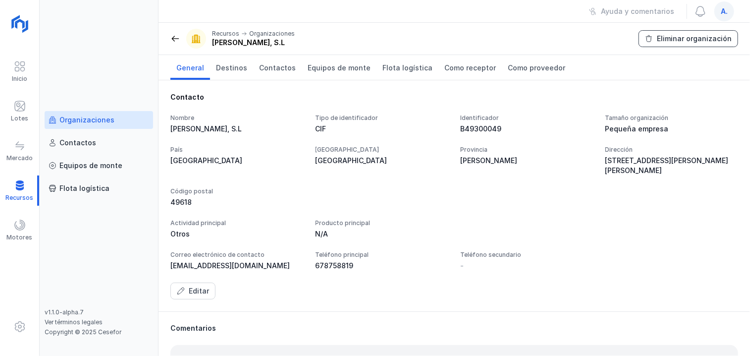
click at [684, 42] on div "Eliminar organización" at bounding box center [694, 39] width 75 height 10
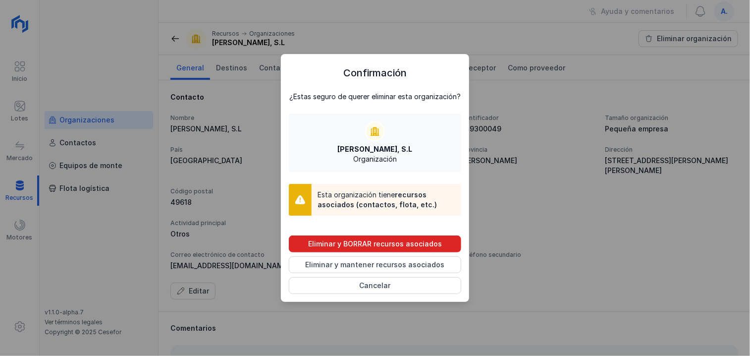
click at [368, 242] on div "Eliminar y BORRAR recursos asociados" at bounding box center [375, 244] width 134 height 10
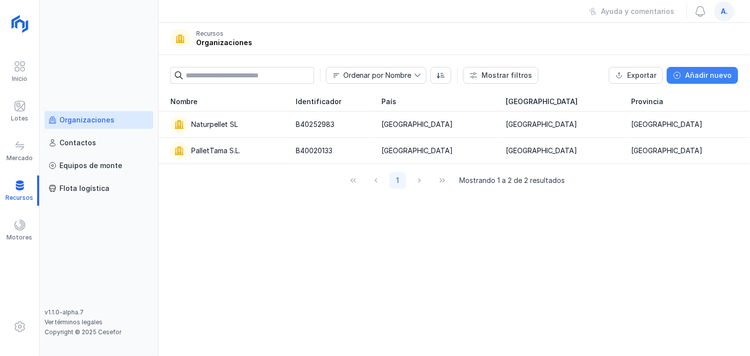
click at [726, 72] on div "Añadir nuevo" at bounding box center [708, 75] width 47 height 10
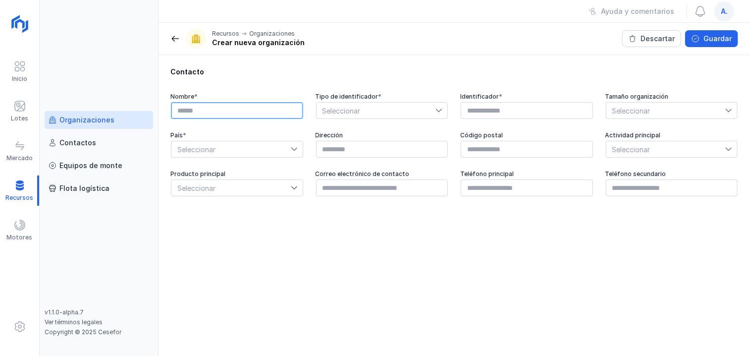
click at [274, 112] on input "text" at bounding box center [237, 110] width 132 height 17
type input "**********"
click at [365, 109] on span "Seleccionar" at bounding box center [375, 111] width 119 height 16
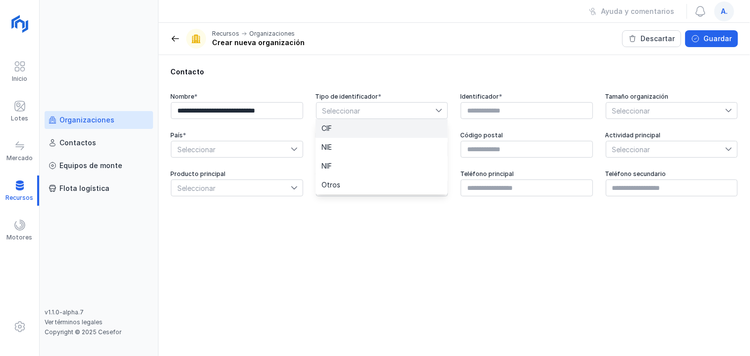
click at [344, 128] on li "CIF" at bounding box center [381, 128] width 132 height 19
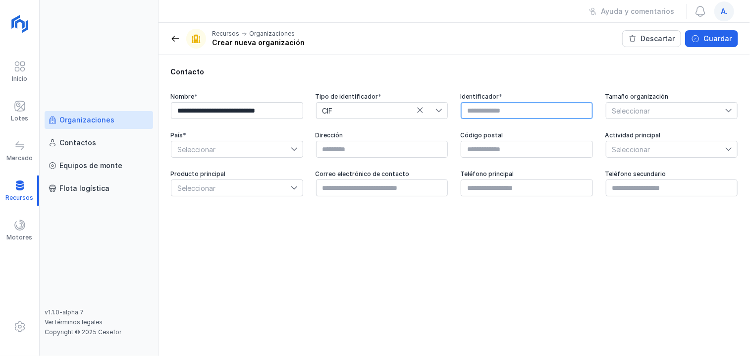
click at [505, 109] on input "text" at bounding box center [527, 110] width 132 height 17
click at [677, 108] on span "Seleccionar" at bounding box center [665, 111] width 119 height 16
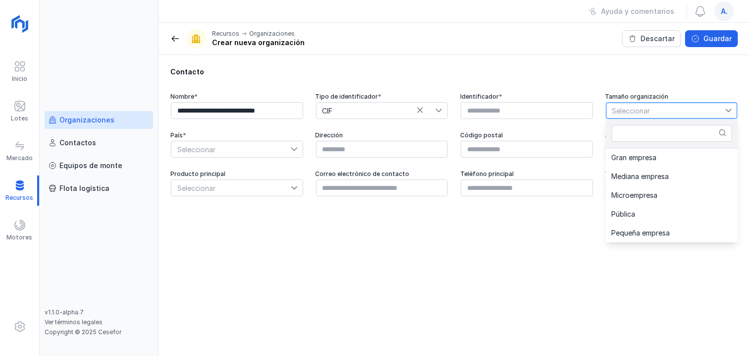
click at [677, 108] on span "Seleccionar" at bounding box center [665, 111] width 119 height 16
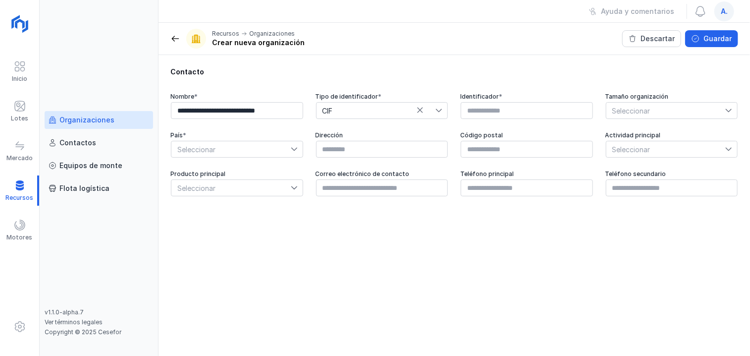
click at [293, 154] on div at bounding box center [297, 149] width 12 height 16
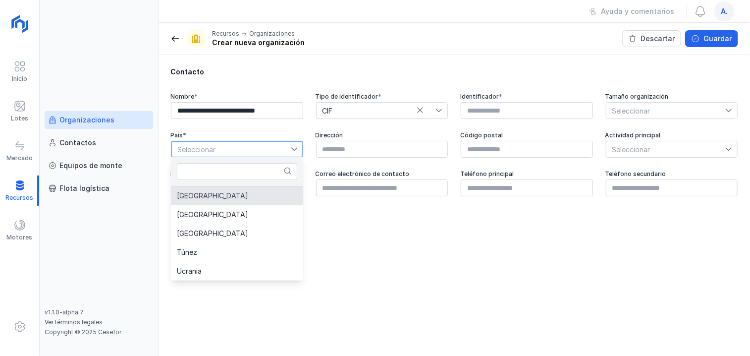
click at [202, 201] on li "[GEOGRAPHIC_DATA]" at bounding box center [237, 195] width 132 height 19
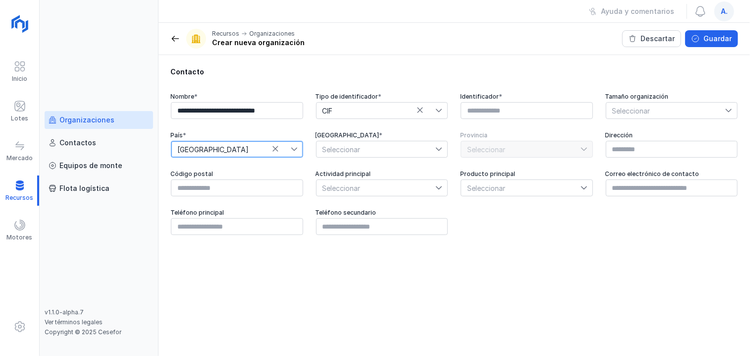
click at [429, 149] on span "Seleccionar" at bounding box center [375, 149] width 119 height 16
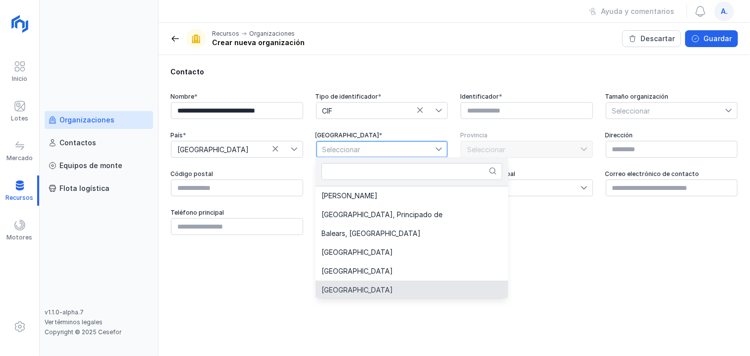
scroll to position [21, 0]
click at [372, 289] on li "[GEOGRAPHIC_DATA]" at bounding box center [411, 287] width 193 height 19
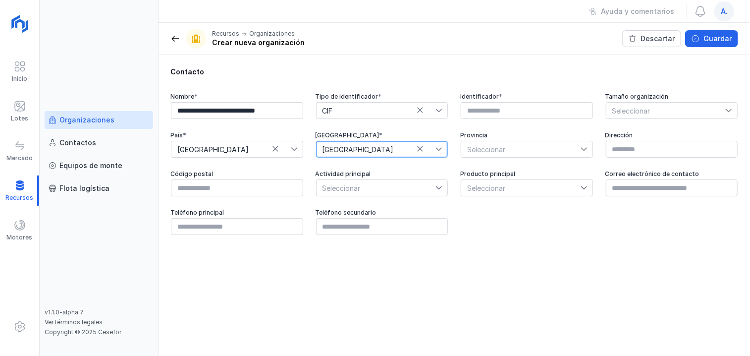
click at [556, 148] on span "Seleccionar" at bounding box center [520, 149] width 119 height 16
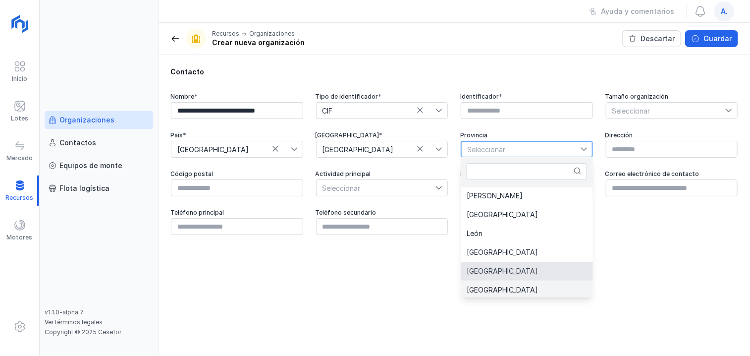
scroll to position [2, 0]
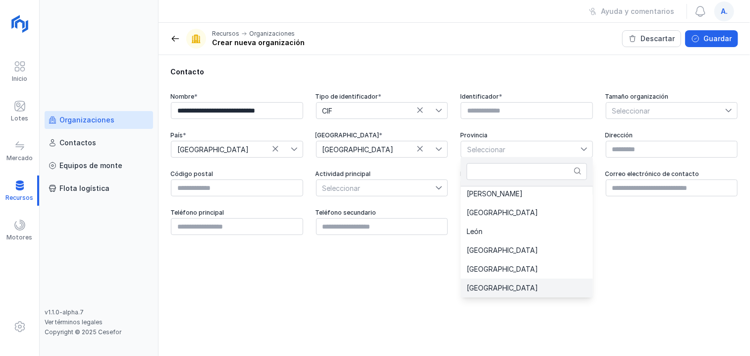
click at [531, 288] on li "[GEOGRAPHIC_DATA]" at bounding box center [527, 287] width 132 height 19
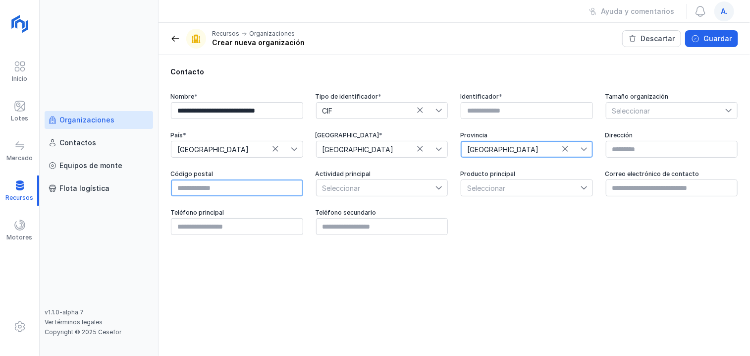
click at [250, 187] on input "text" at bounding box center [237, 187] width 132 height 17
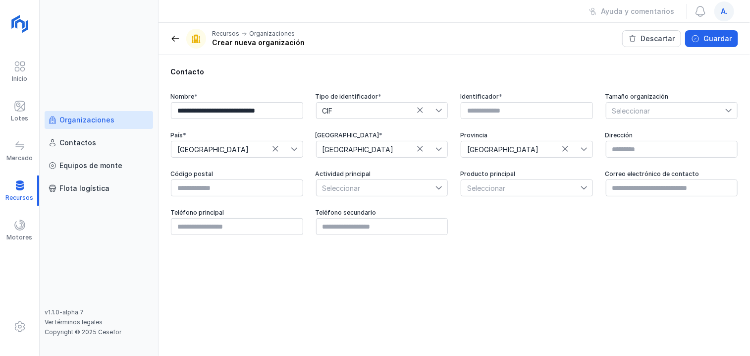
click at [423, 182] on span "Seleccionar" at bounding box center [375, 188] width 119 height 16
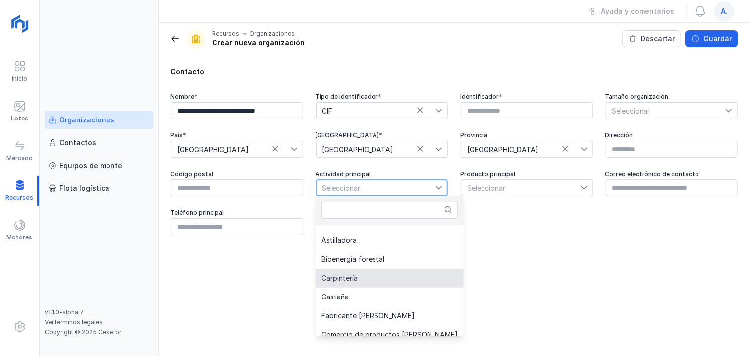
scroll to position [68, 0]
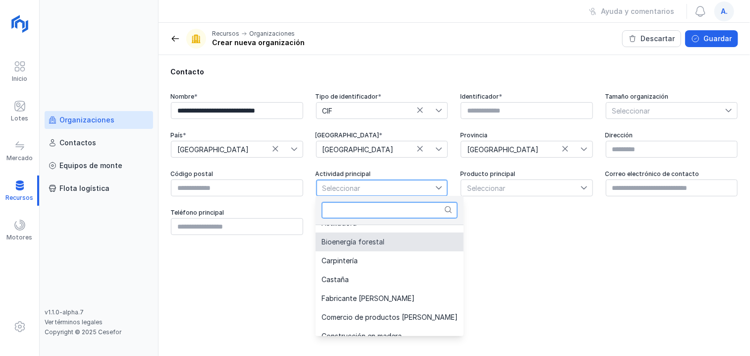
click at [399, 204] on input "text" at bounding box center [389, 210] width 136 height 17
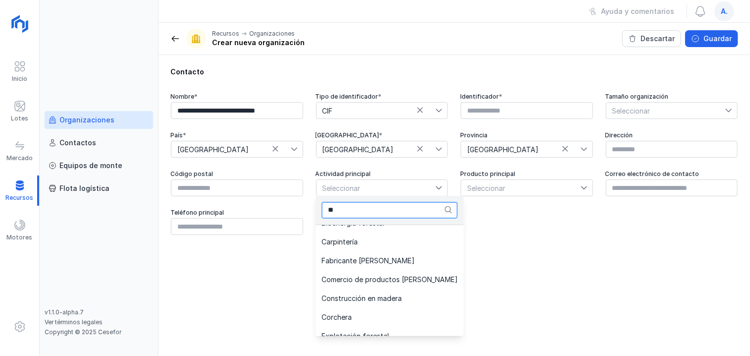
scroll to position [0, 0]
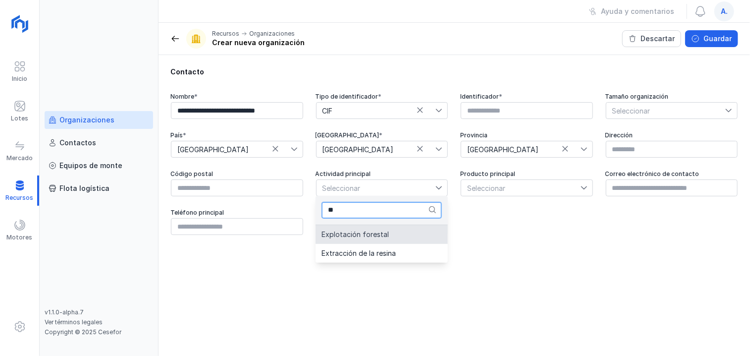
type input "**"
click at [378, 238] on li "Explotación forestal" at bounding box center [381, 234] width 132 height 19
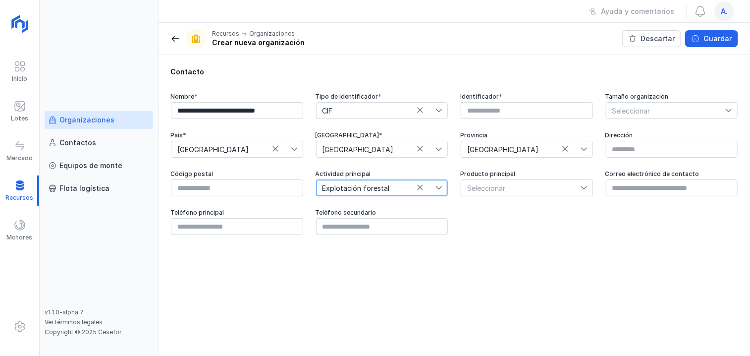
click at [573, 189] on span "Seleccionar" at bounding box center [520, 188] width 119 height 16
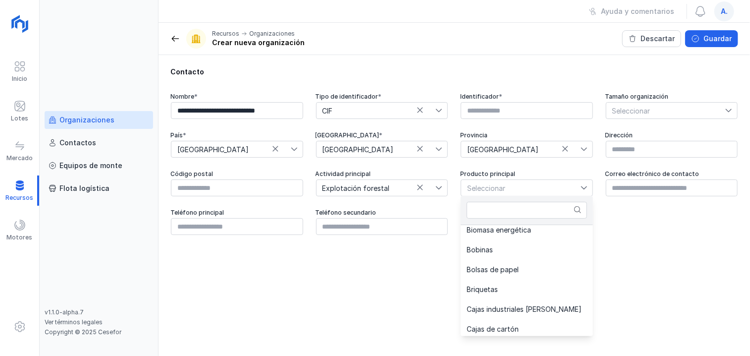
click at [590, 331] on div "Sin producto principal definido [MEDICAL_DATA] Ataúdes Biomasa energética Bobin…" at bounding box center [527, 280] width 132 height 111
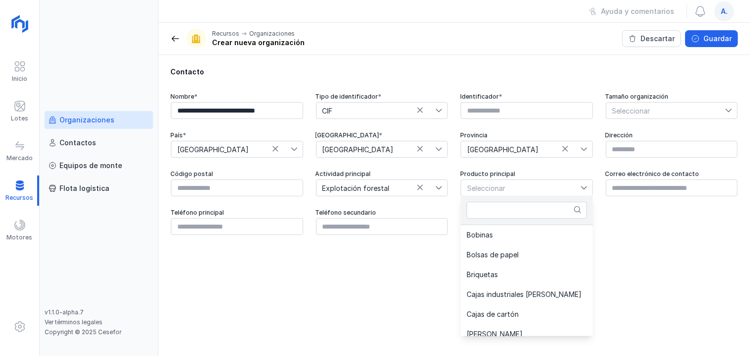
click at [590, 331] on div "Sin producto principal definido [MEDICAL_DATA] Ataúdes Biomasa energética Bobin…" at bounding box center [527, 280] width 132 height 111
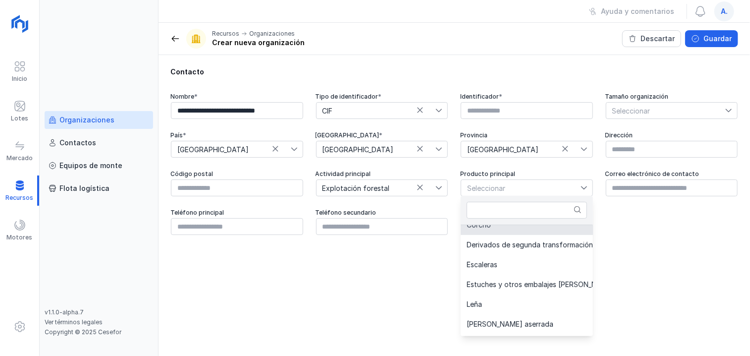
scroll to position [238, 0]
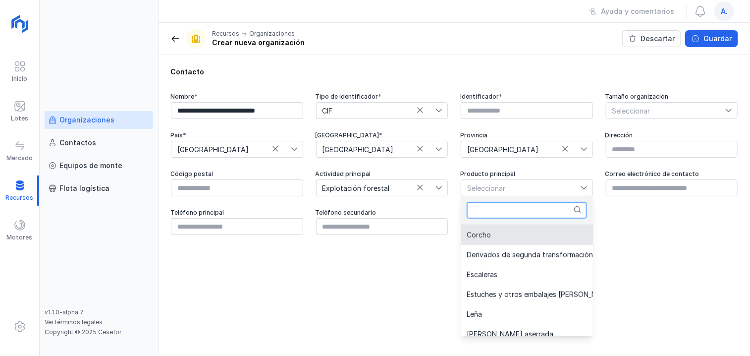
click at [494, 214] on input "text" at bounding box center [526, 210] width 120 height 17
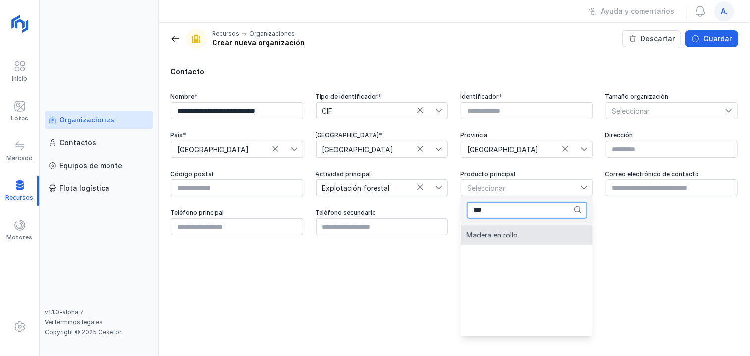
type input "***"
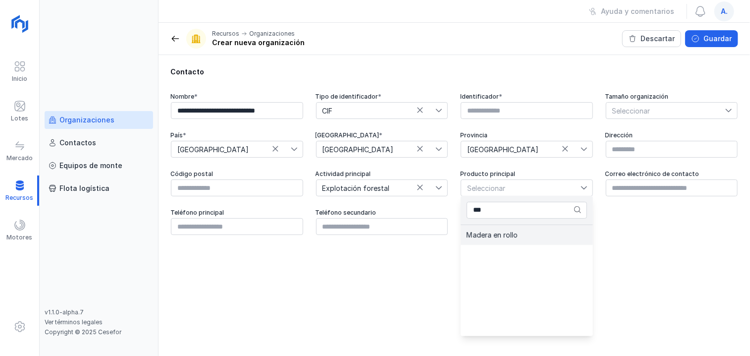
click at [493, 238] on span "Madera en rollo" at bounding box center [491, 234] width 51 height 7
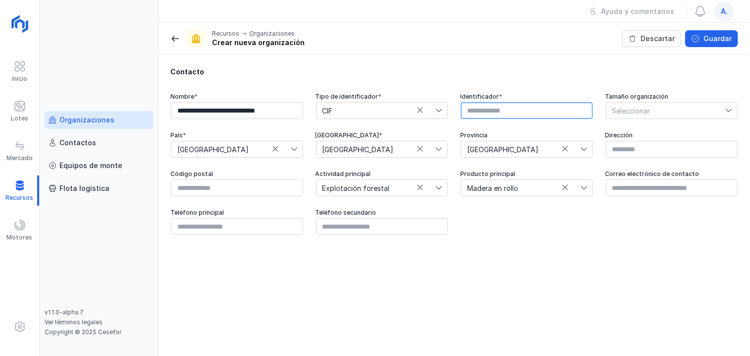
click at [530, 116] on input "text" at bounding box center [527, 110] width 132 height 17
type input "*********"
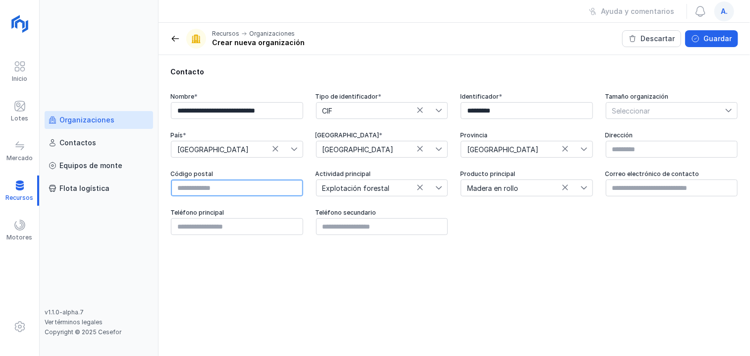
drag, startPoint x: 177, startPoint y: 186, endPoint x: 204, endPoint y: 187, distance: 27.2
click at [177, 186] on input "text" at bounding box center [237, 187] width 132 height 17
type input "*****"
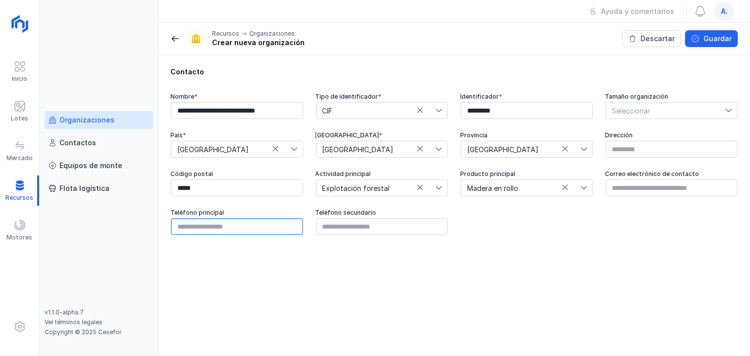
click at [267, 230] on input "text" at bounding box center [237, 226] width 132 height 17
type input "*********"
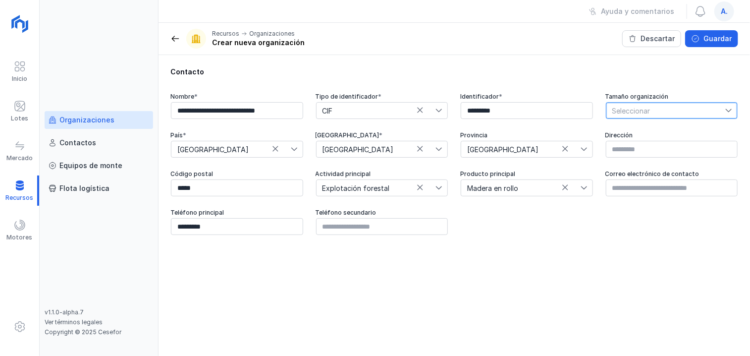
click at [703, 109] on span "Seleccionar" at bounding box center [665, 111] width 119 height 16
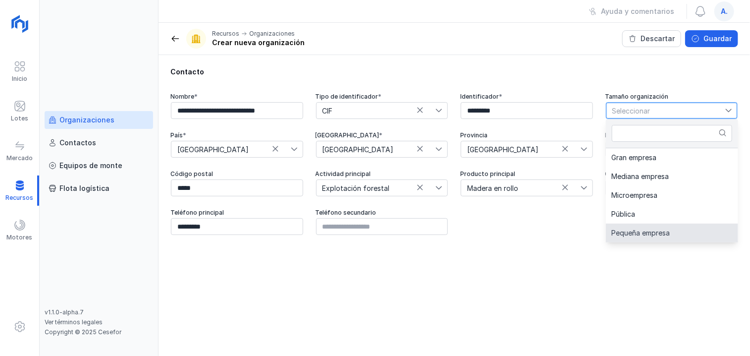
click at [645, 230] on span "Pequeña empresa" at bounding box center [641, 232] width 58 height 7
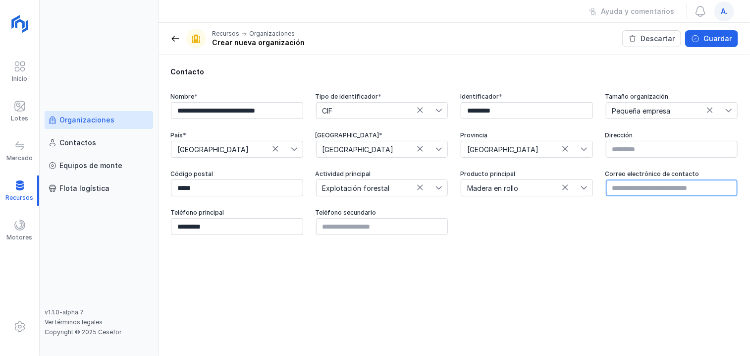
click at [625, 181] on input "text" at bounding box center [672, 187] width 132 height 17
type input "**********"
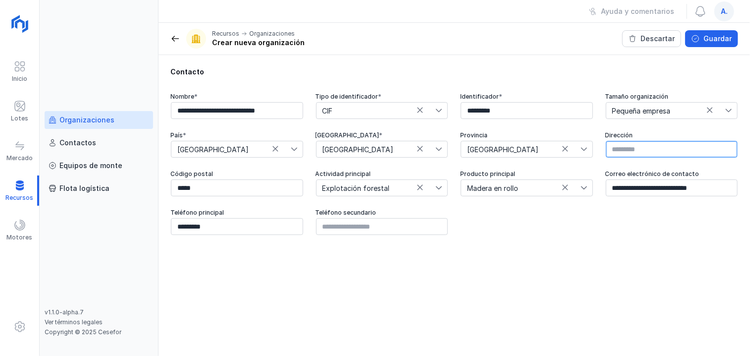
click at [630, 147] on input "text" at bounding box center [672, 149] width 132 height 17
type input "**********"
click at [708, 30] on header "Recursos Organizaciones Crear nueva organización Descartar Guardar" at bounding box center [453, 39] width 591 height 32
click at [705, 34] on div "Guardar" at bounding box center [717, 39] width 28 height 10
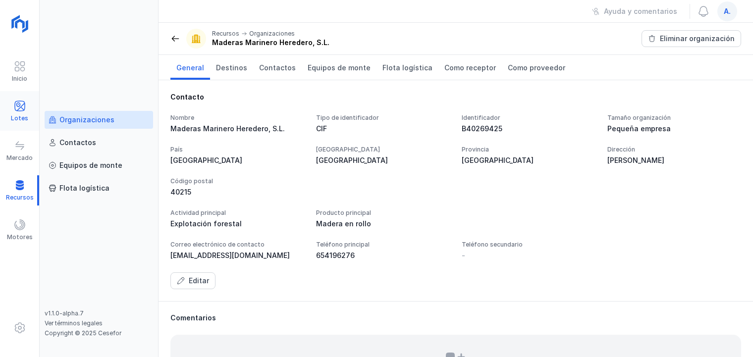
click at [20, 107] on span at bounding box center [20, 106] width 12 height 12
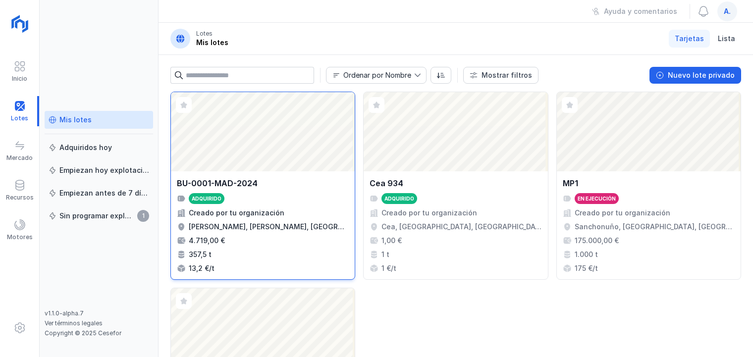
click at [252, 146] on div "Abrir lote" at bounding box center [263, 131] width 184 height 79
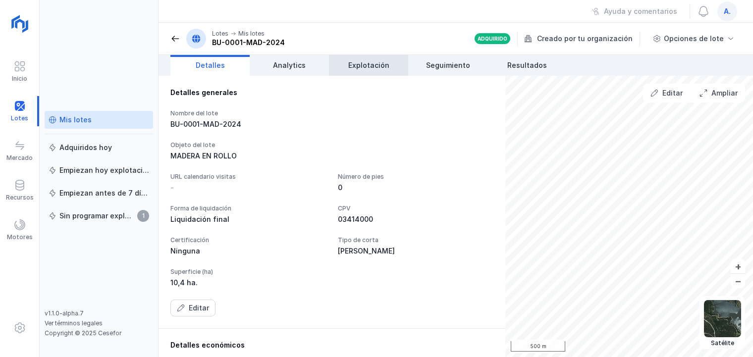
click at [373, 67] on span "Explotación" at bounding box center [368, 65] width 41 height 10
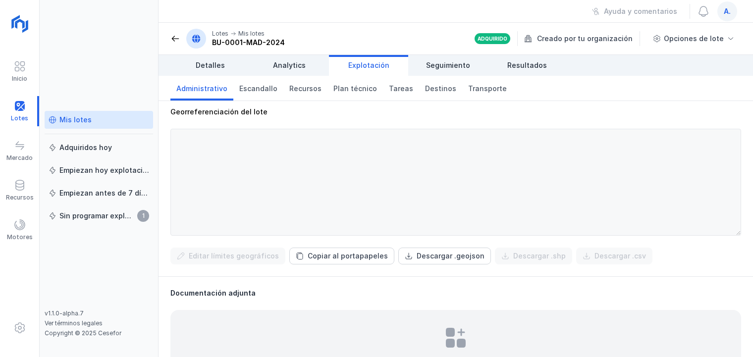
scroll to position [424, 0]
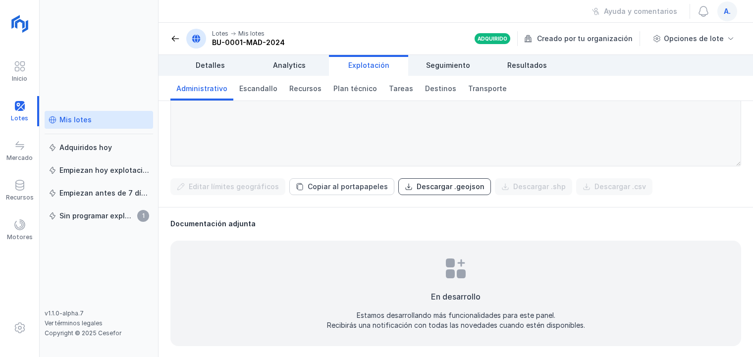
click at [429, 184] on div "Descargar .geojson" at bounding box center [450, 187] width 68 height 10
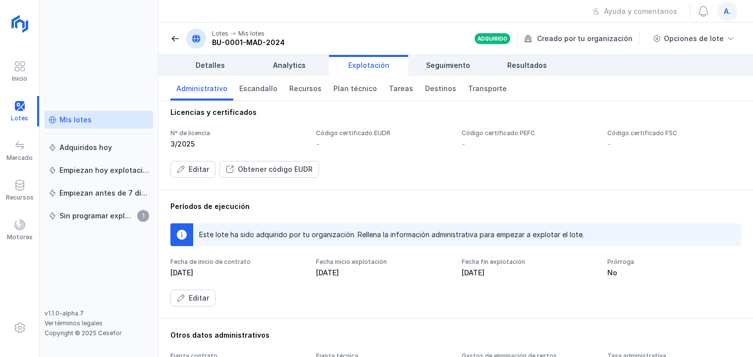
scroll to position [0, 0]
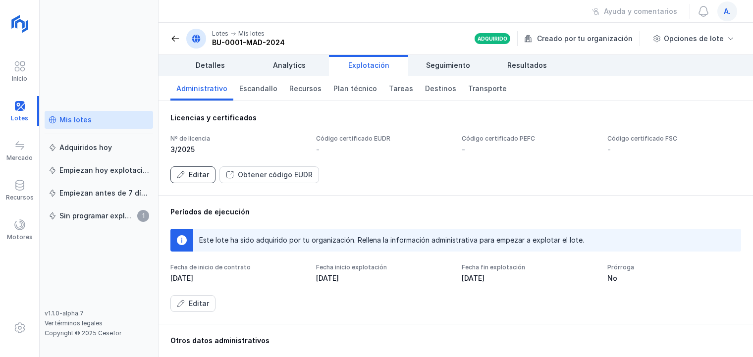
click at [193, 172] on div "Editar" at bounding box center [199, 175] width 20 height 10
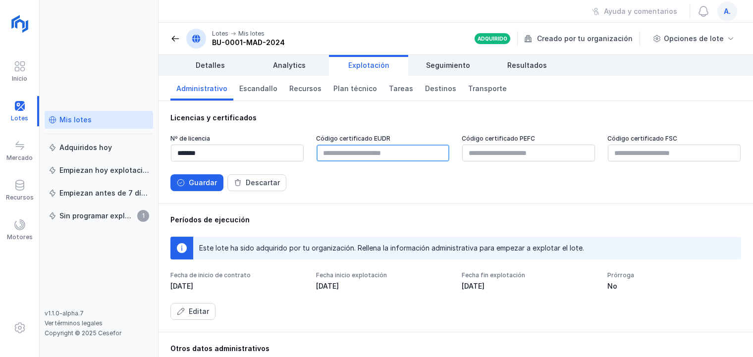
click at [341, 150] on input "text" at bounding box center [382, 153] width 133 height 17
paste input "**********"
type input "**********"
click at [201, 184] on div "Guardar" at bounding box center [203, 183] width 28 height 10
